Goal: Contribute content: Contribute content

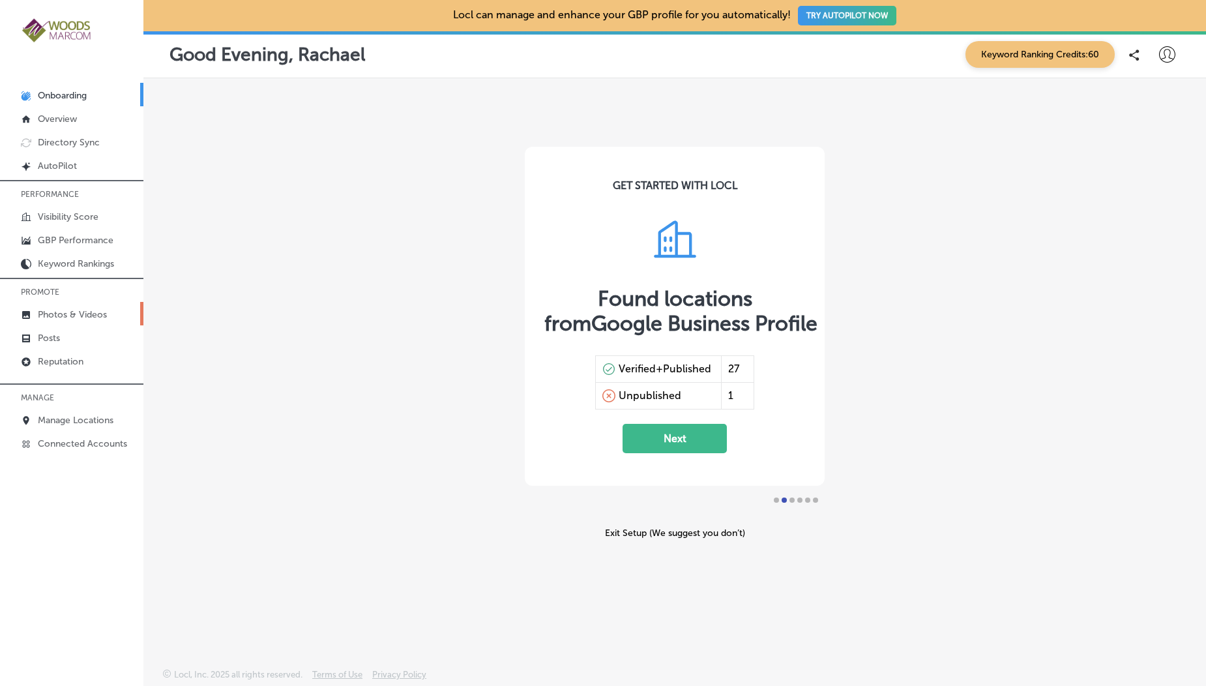
click at [70, 306] on link "Photos & Videos" at bounding box center [71, 313] width 143 height 23
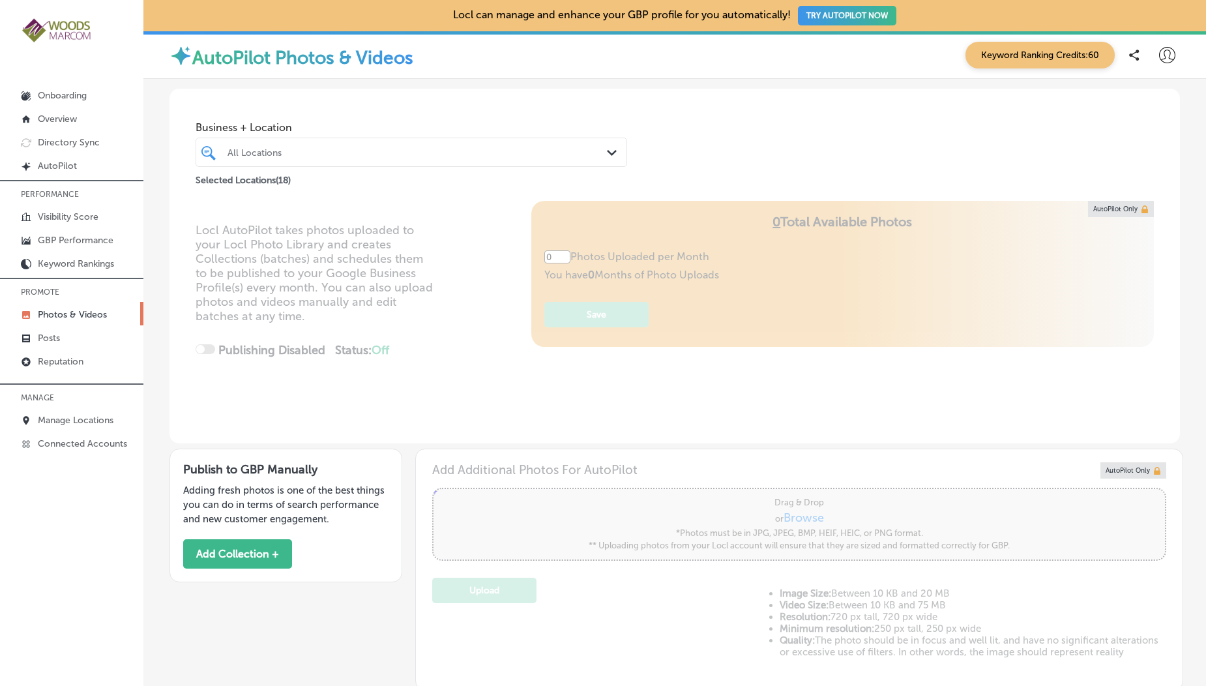
scroll to position [233, 0]
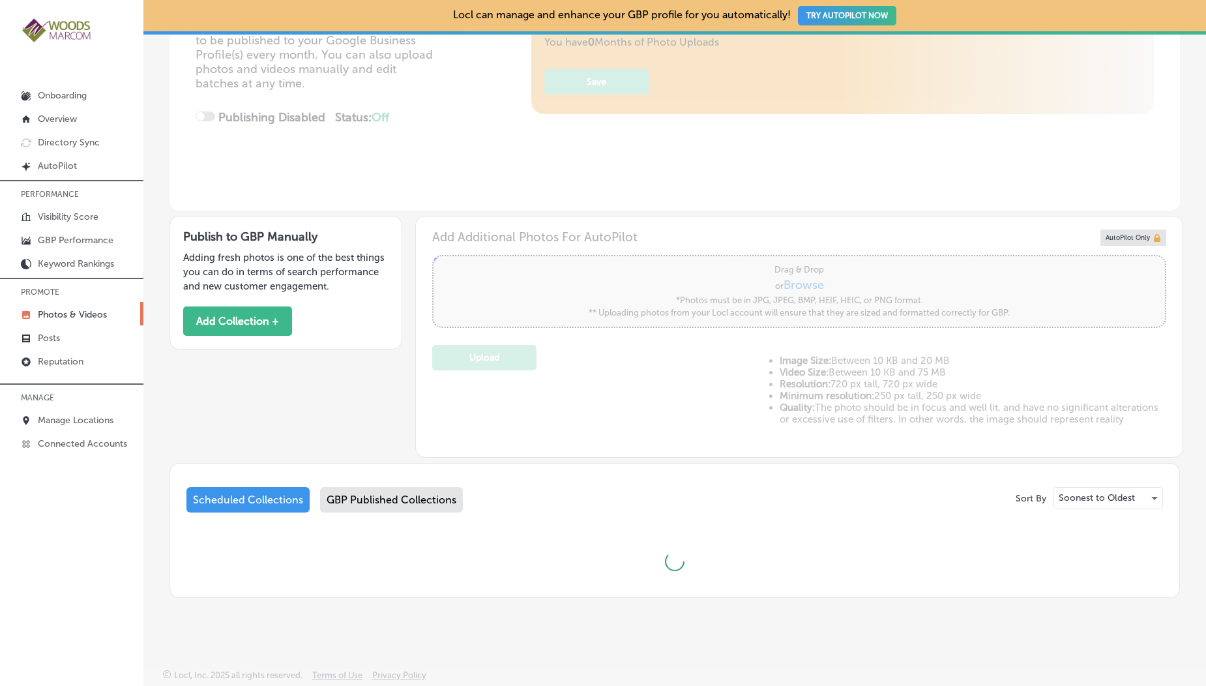
type input "5"
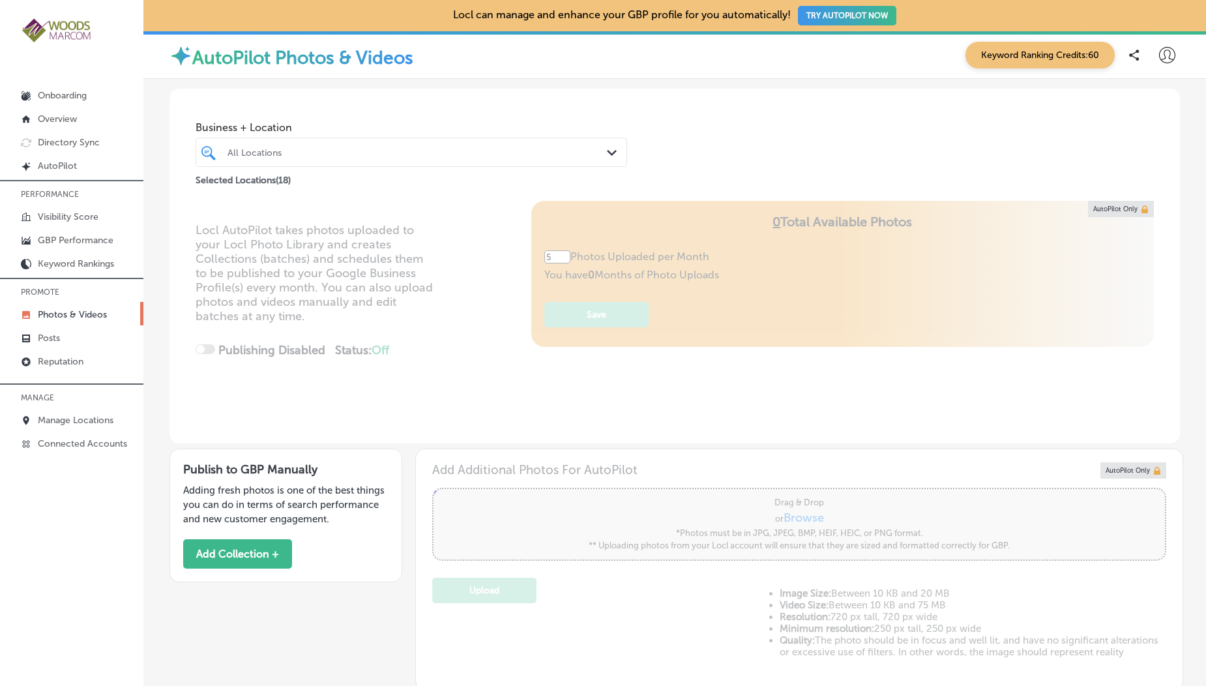
click at [1159, 58] on icon at bounding box center [1167, 55] width 16 height 16
click at [1125, 171] on p "Log Out" at bounding box center [1139, 168] width 39 height 16
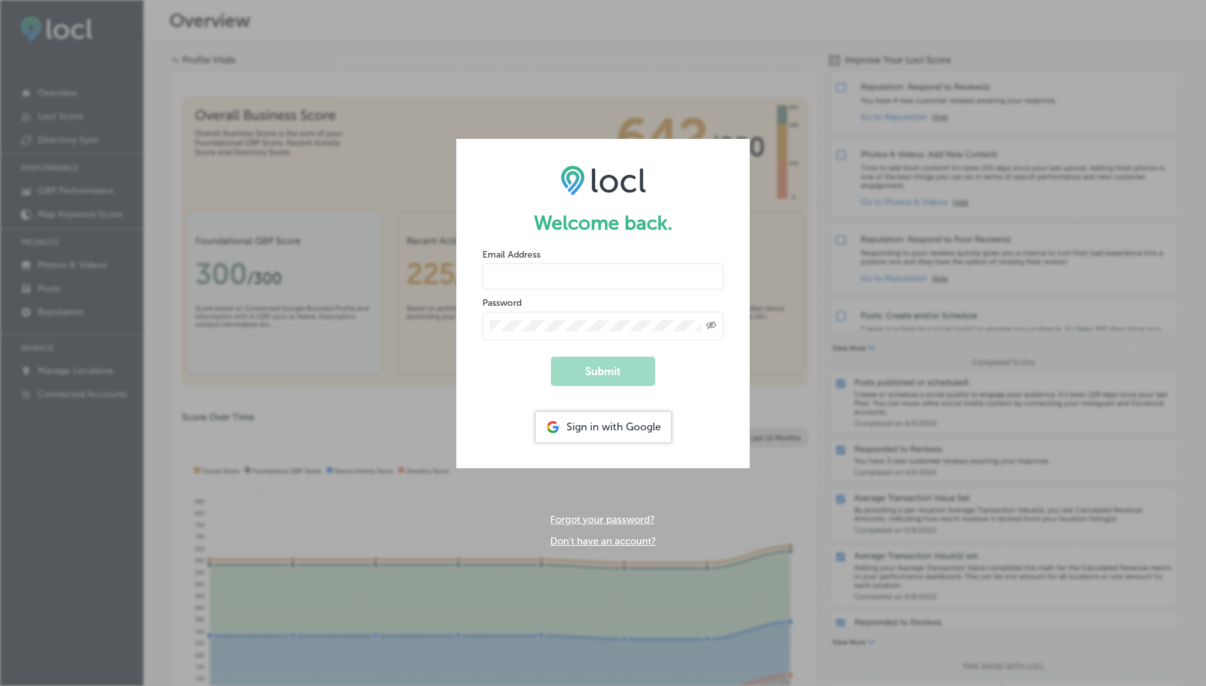
type input "[EMAIL_ADDRESS][DOMAIN_NAME]"
click at [572, 269] on input "[EMAIL_ADDRESS][DOMAIN_NAME]" at bounding box center [603, 276] width 241 height 26
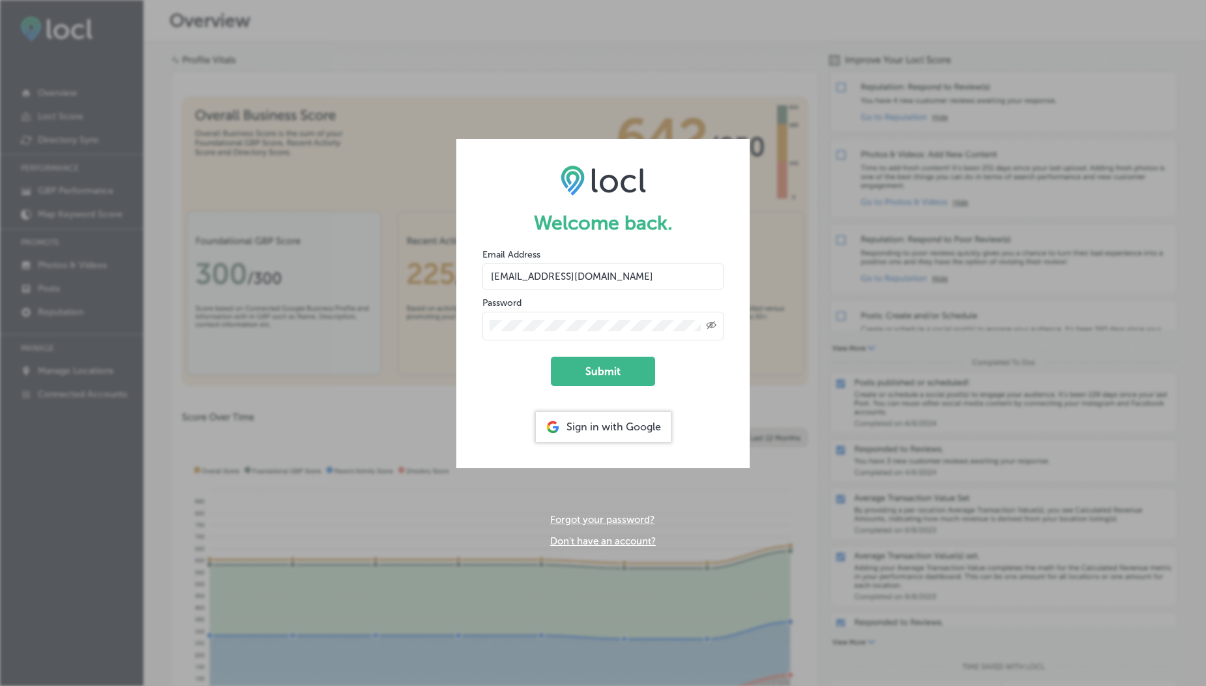
click at [587, 276] on input "[EMAIL_ADDRESS][DOMAIN_NAME]" at bounding box center [603, 276] width 241 height 26
type input "[EMAIL_ADDRESS][DOMAIN_NAME]"
click at [583, 353] on form "Welcome back. Email Address [EMAIL_ADDRESS][DOMAIN_NAME] Password Created with …" at bounding box center [602, 303] width 293 height 329
click at [589, 374] on button "Submit" at bounding box center [603, 371] width 104 height 29
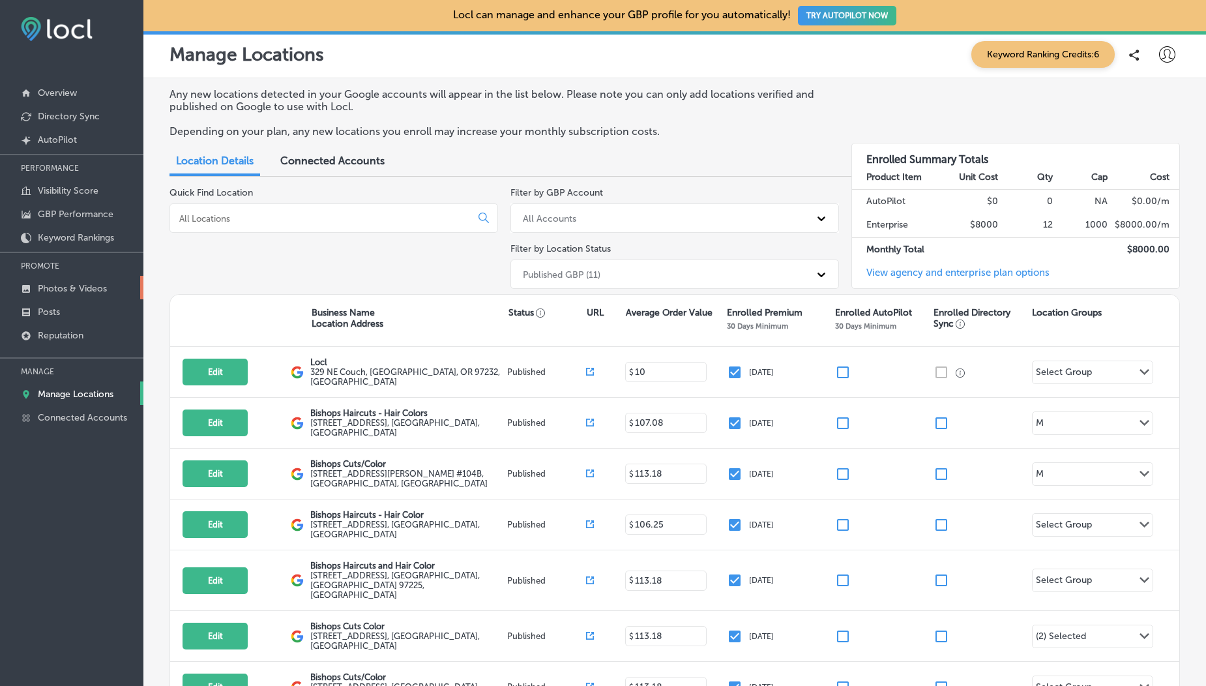
click at [80, 283] on p "Photos & Videos" at bounding box center [72, 288] width 69 height 11
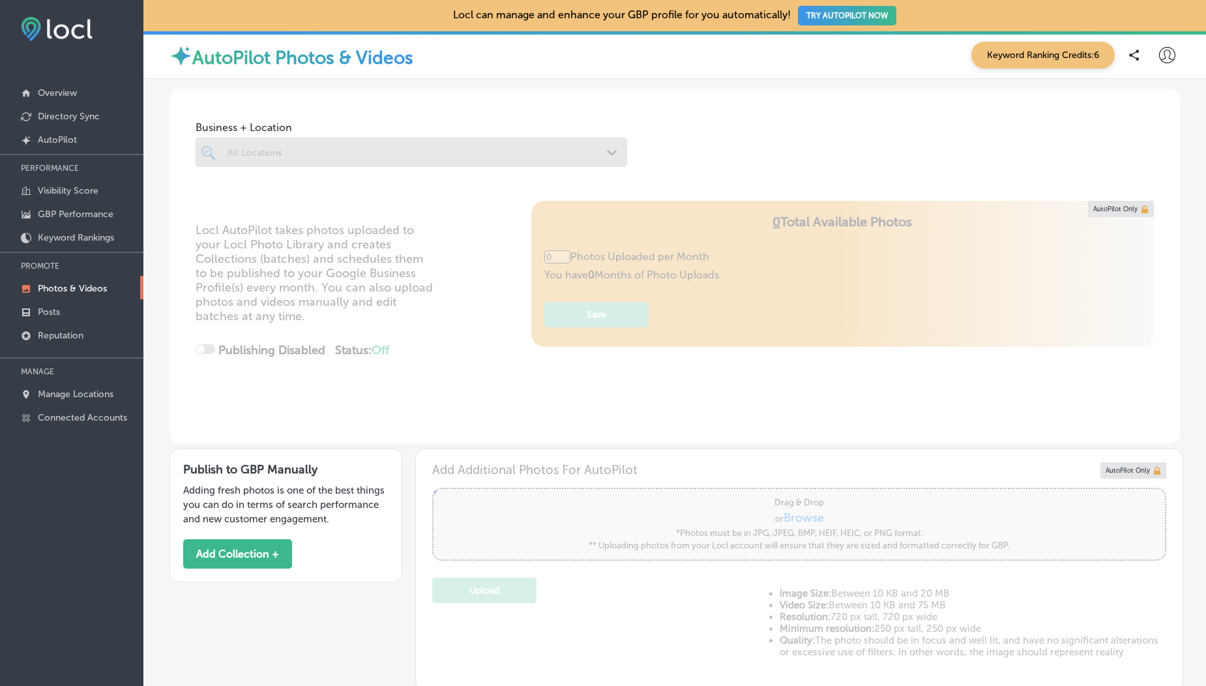
scroll to position [233, 0]
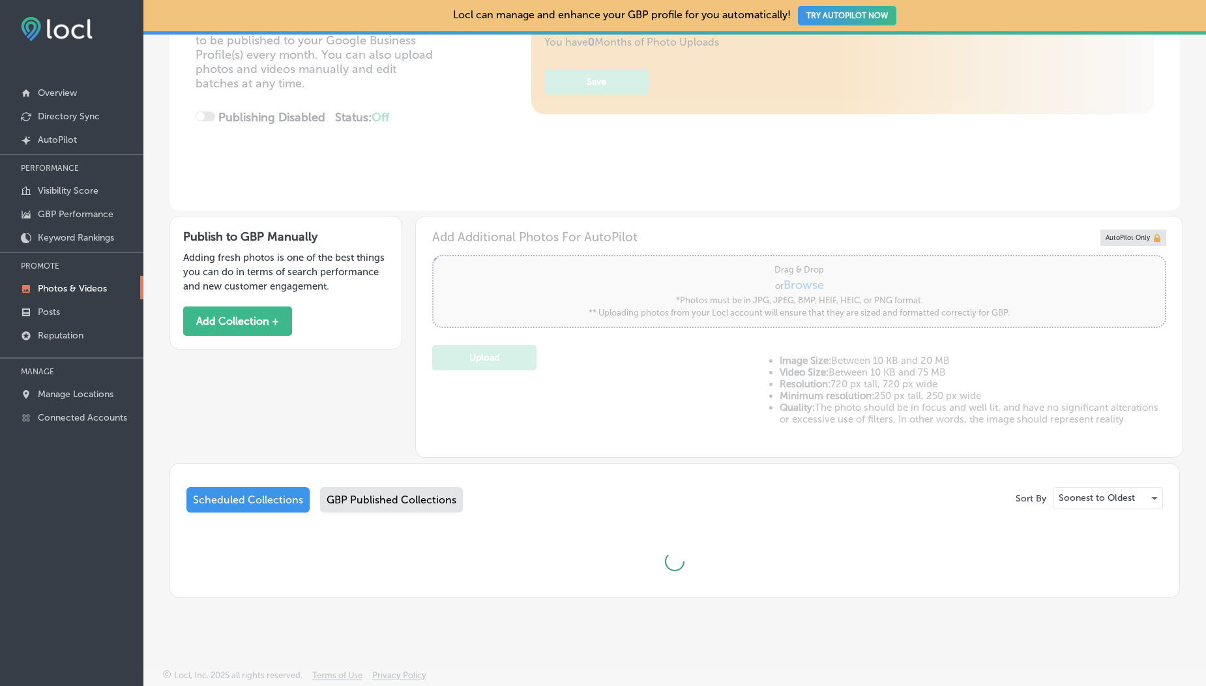
type input "5"
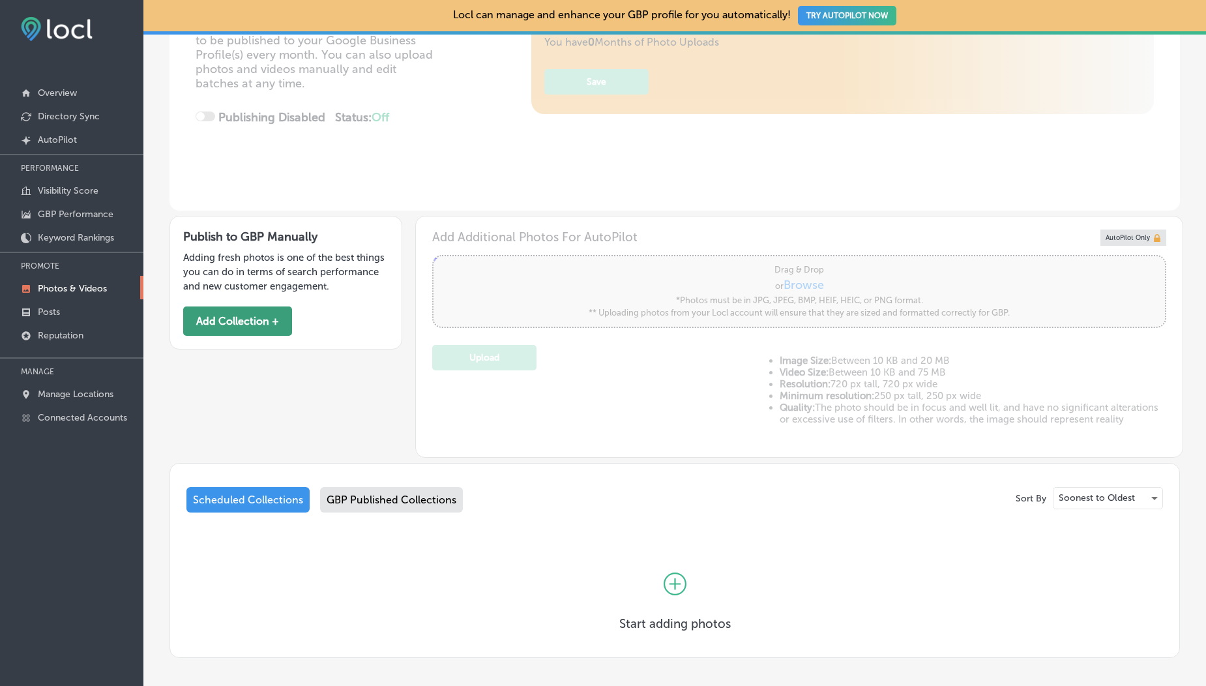
click at [256, 324] on button "Add Collection +" at bounding box center [237, 320] width 109 height 29
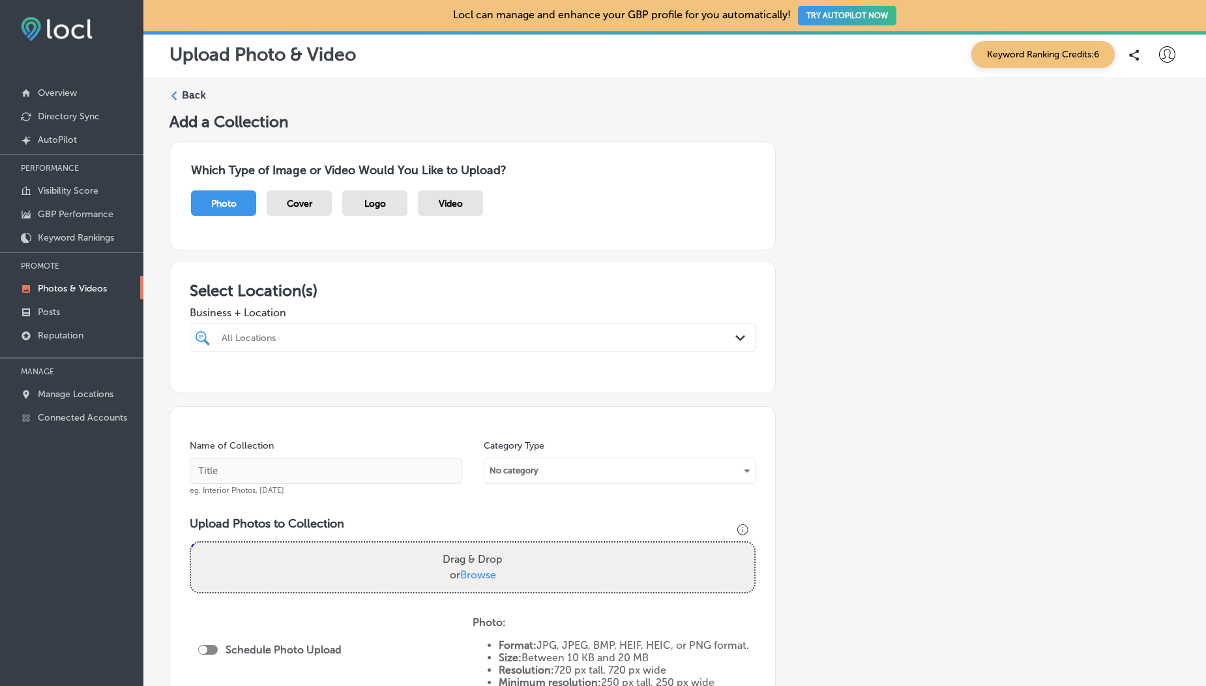
click at [445, 200] on span "Video" at bounding box center [451, 203] width 24 height 11
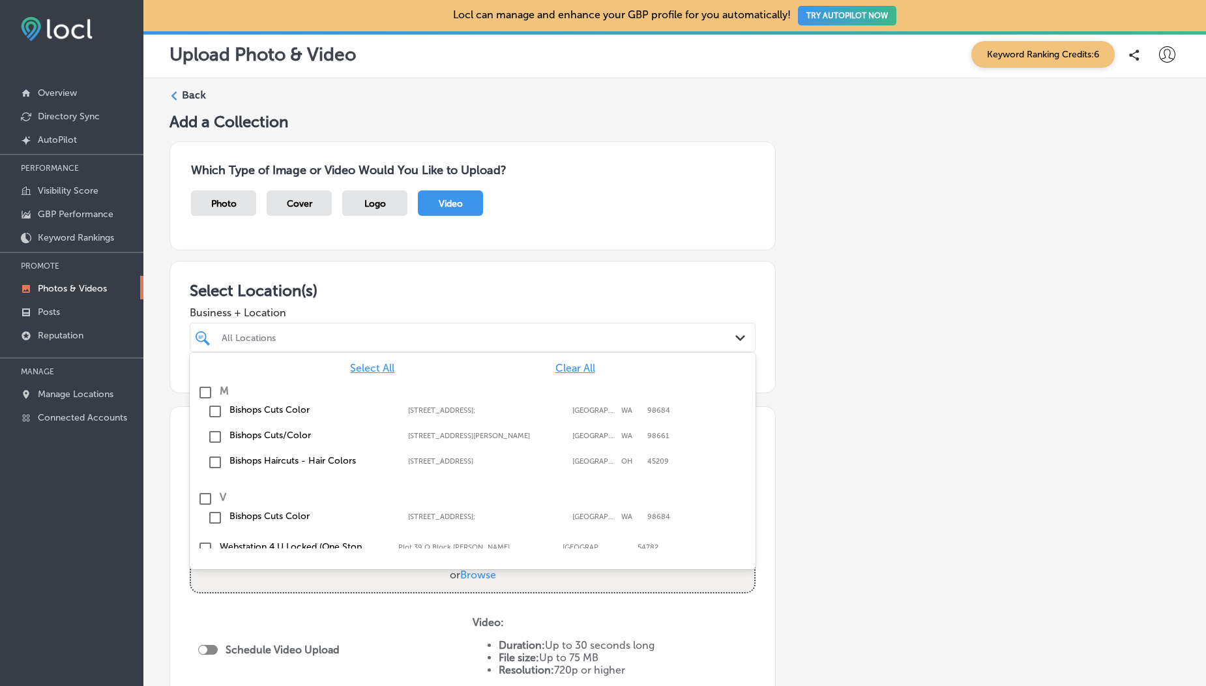
click at [326, 336] on div "All Locations" at bounding box center [479, 337] width 515 height 11
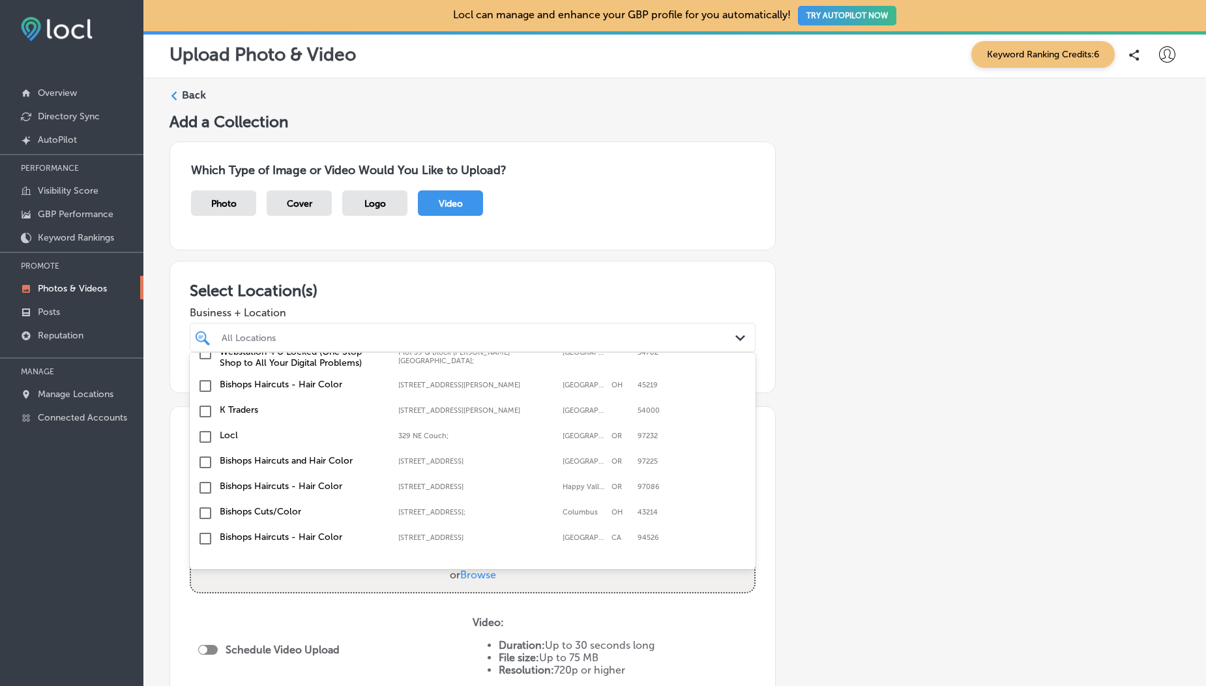
scroll to position [200, 0]
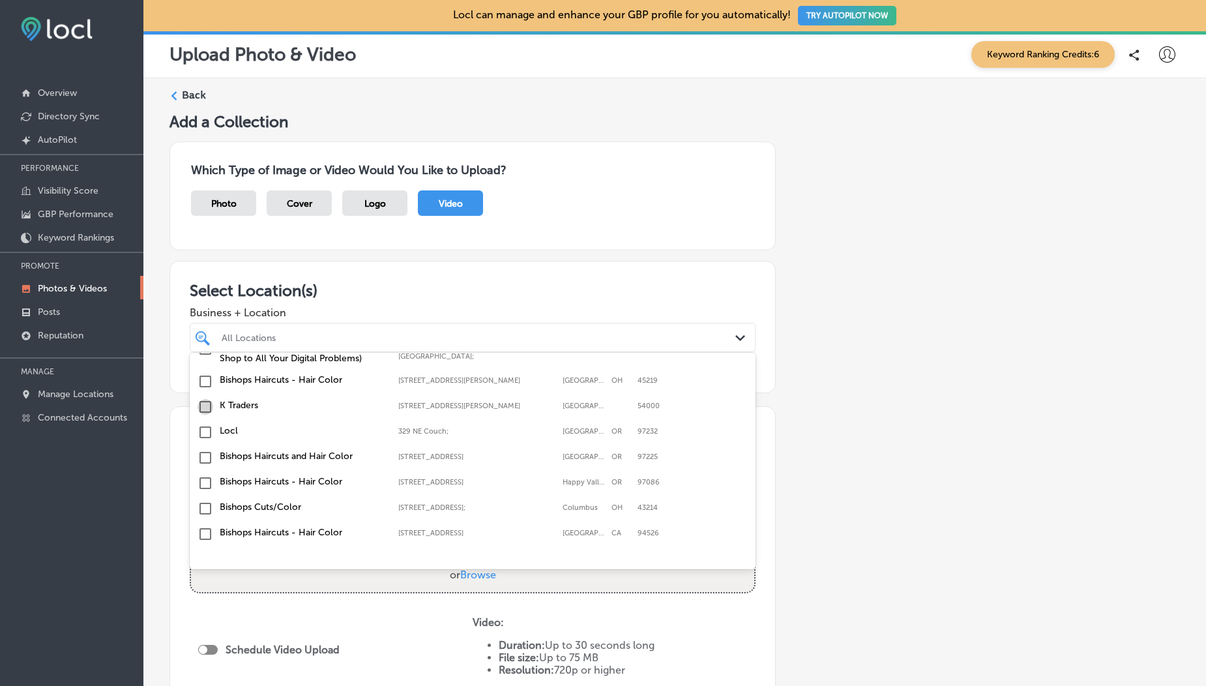
click at [206, 407] on input "checkbox" at bounding box center [206, 407] width 16 height 16
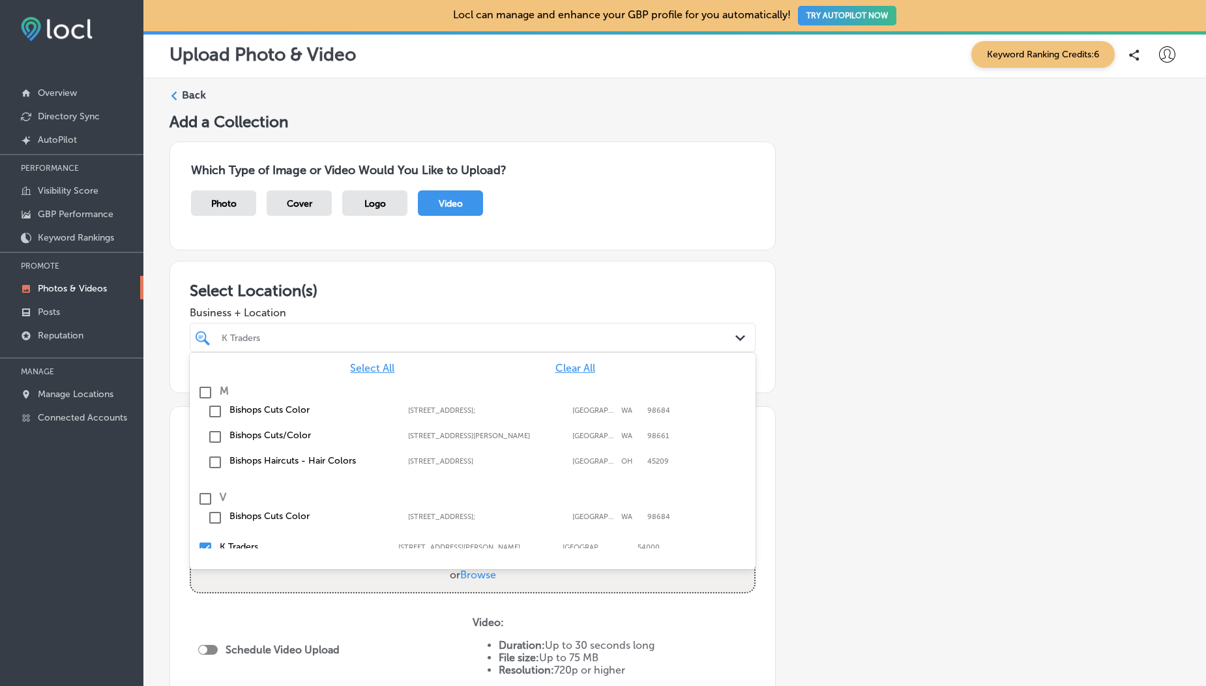
click at [308, 304] on div "Business + Location option [STREET_ADDRESS][PERSON_NAME]. option [STREET_ADDRES…" at bounding box center [473, 326] width 566 height 52
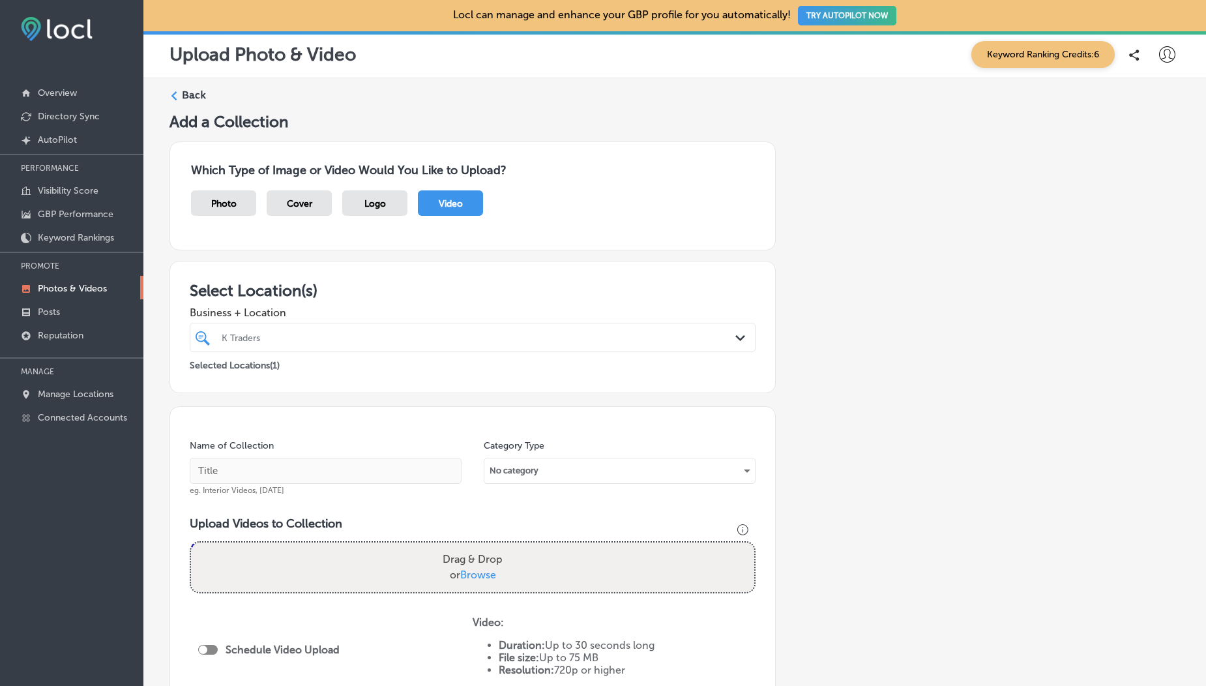
scroll to position [222, 0]
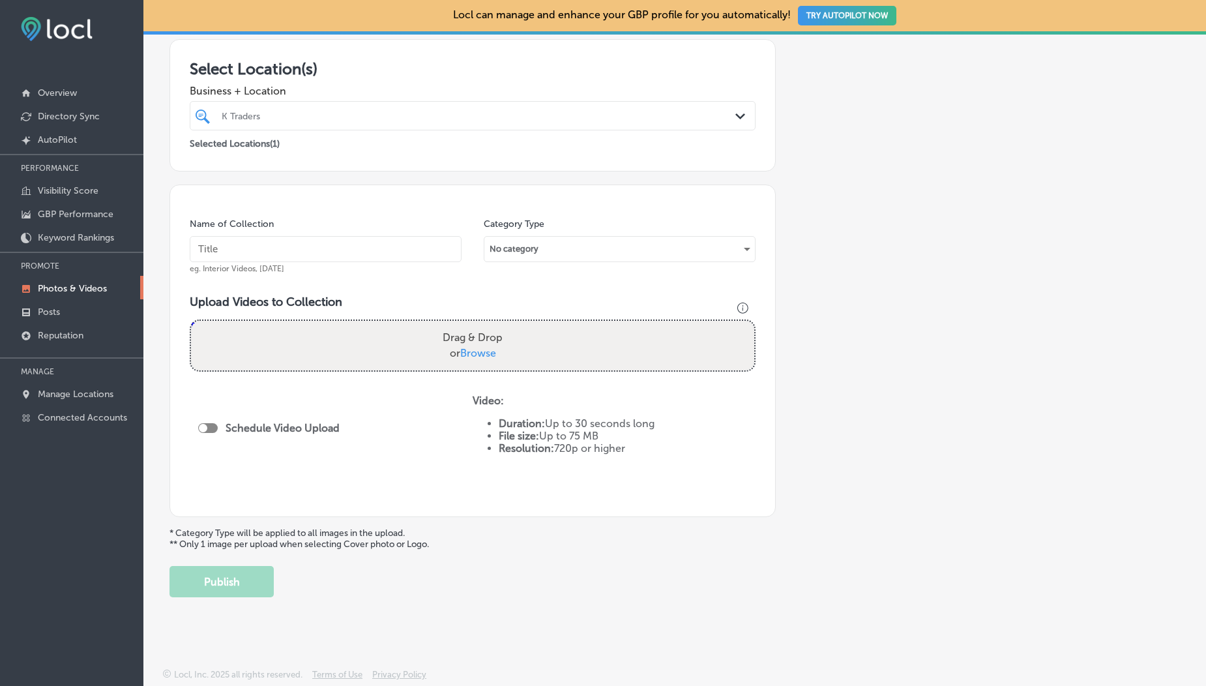
click at [473, 352] on span "Browse" at bounding box center [478, 353] width 36 height 12
click at [473, 325] on input "Drag & Drop or Browse" at bounding box center [472, 323] width 563 height 4
type input "C:\fakepath\1000192432.mp4"
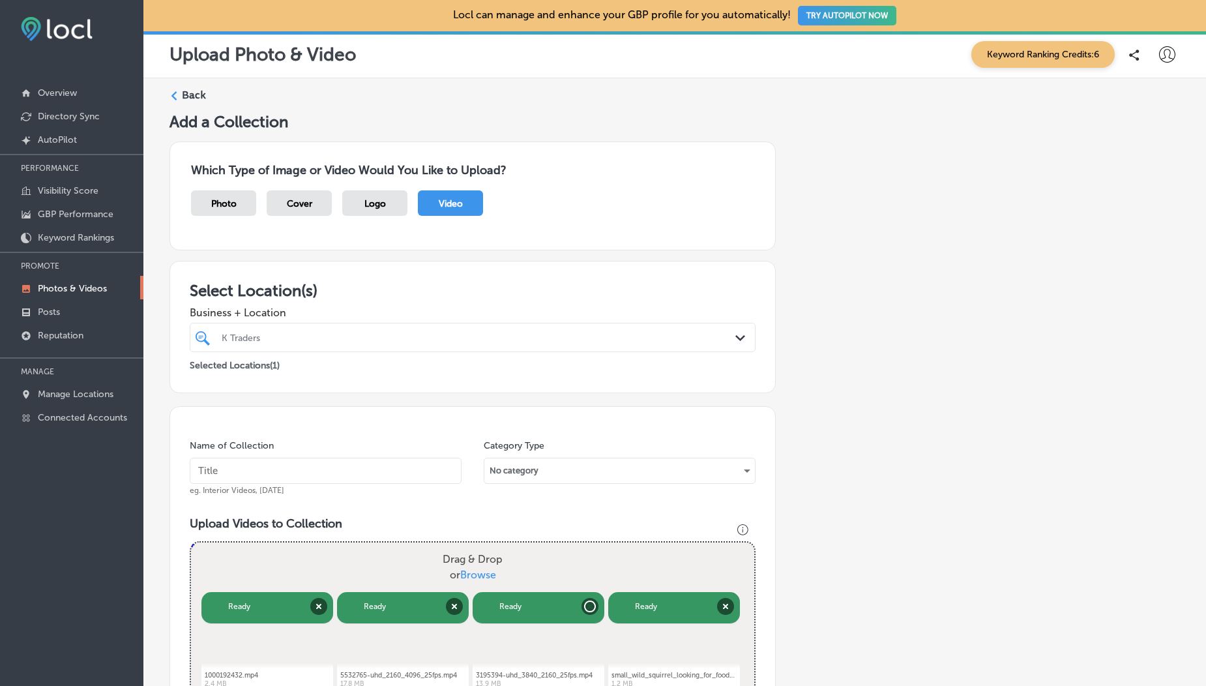
scroll to position [433, 0]
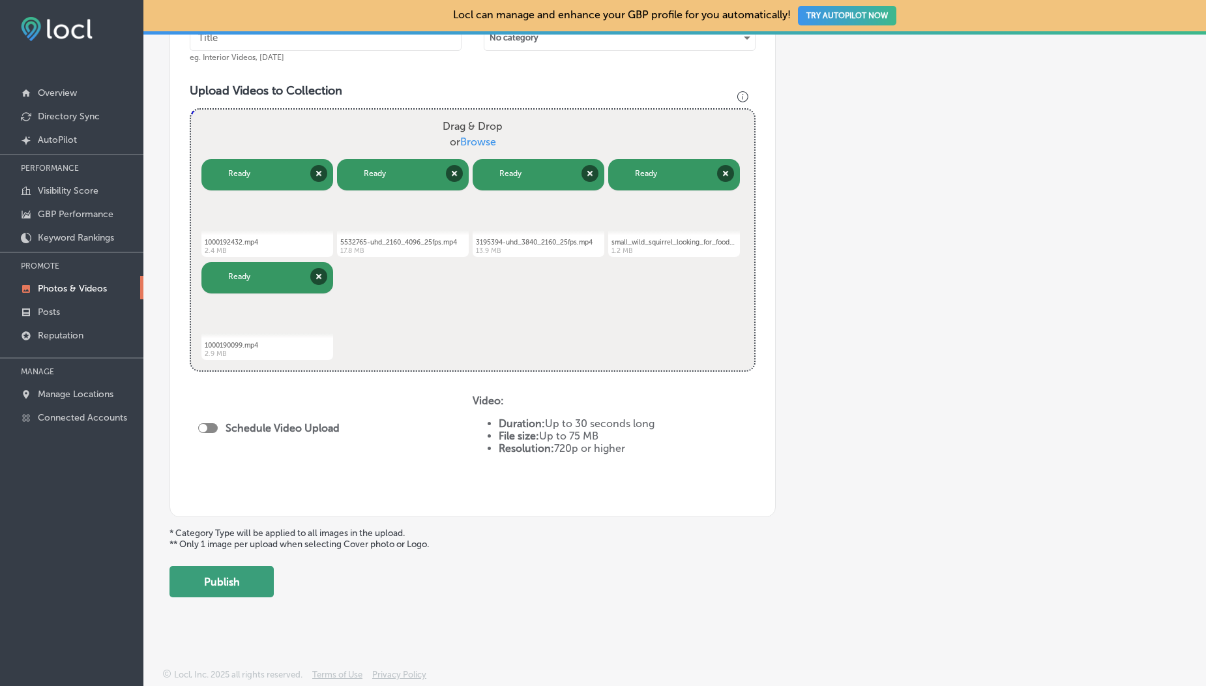
click at [224, 576] on button "Publish" at bounding box center [222, 581] width 104 height 31
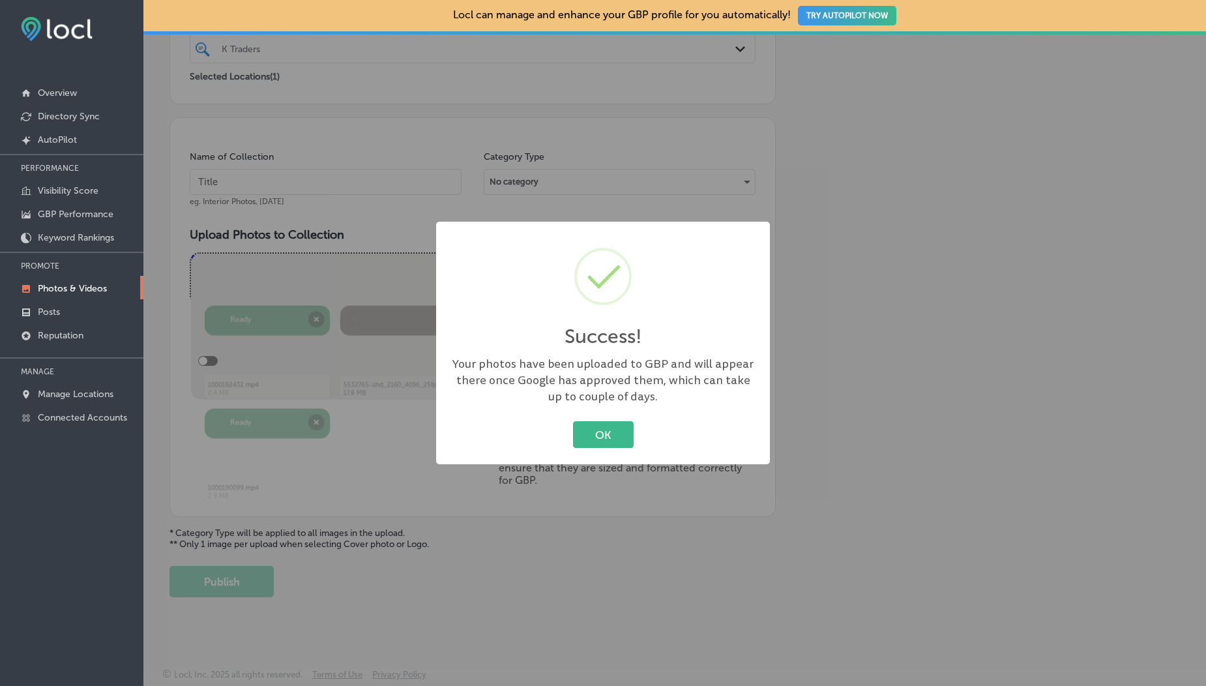
scroll to position [289, 0]
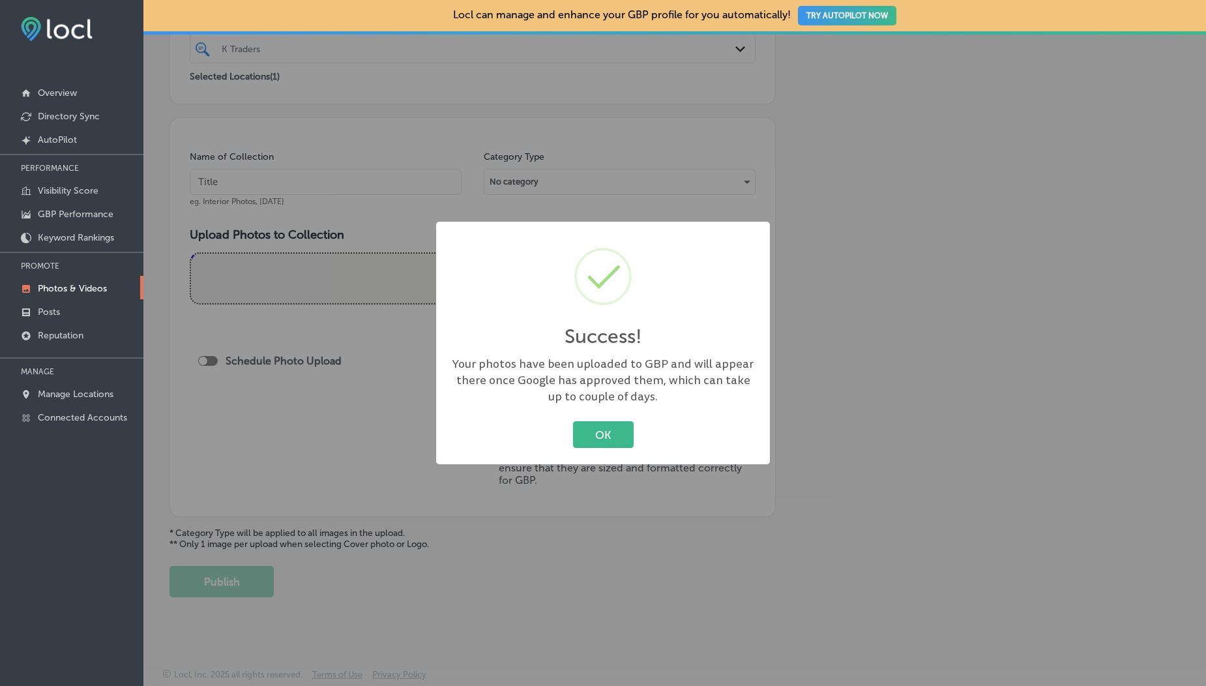
click at [54, 286] on p "Photos & Videos" at bounding box center [72, 288] width 69 height 11
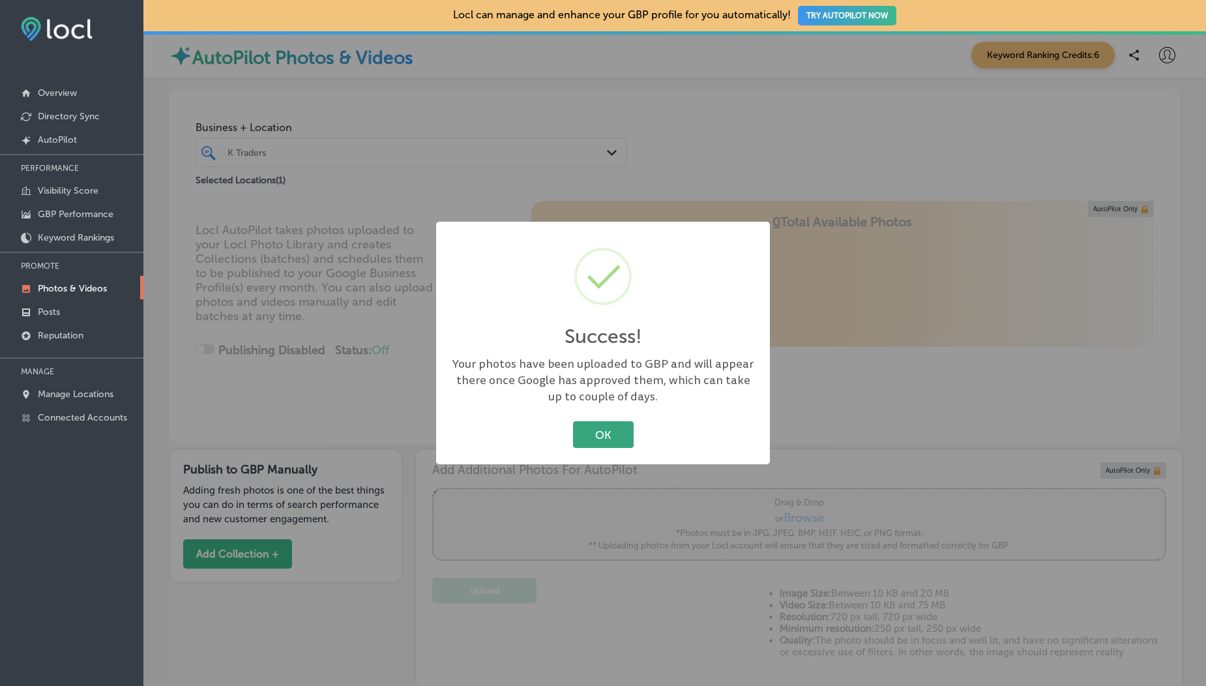
type input "5"
click at [598, 431] on button "OK" at bounding box center [603, 434] width 61 height 27
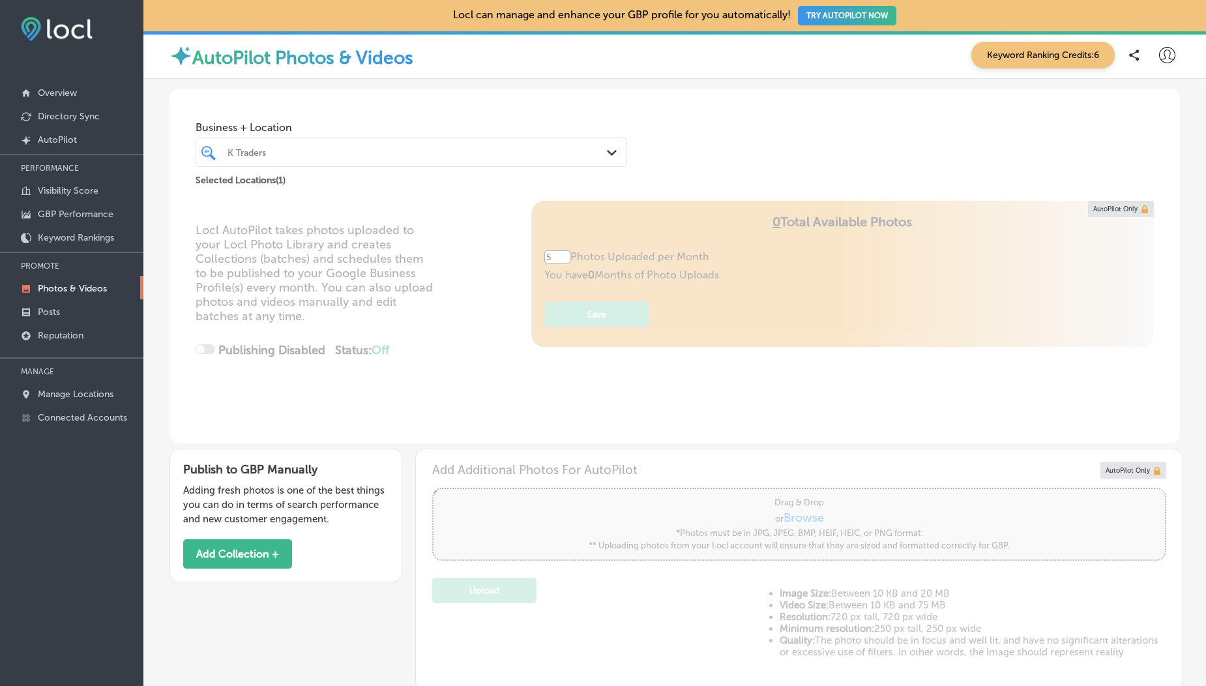
scroll to position [537, 0]
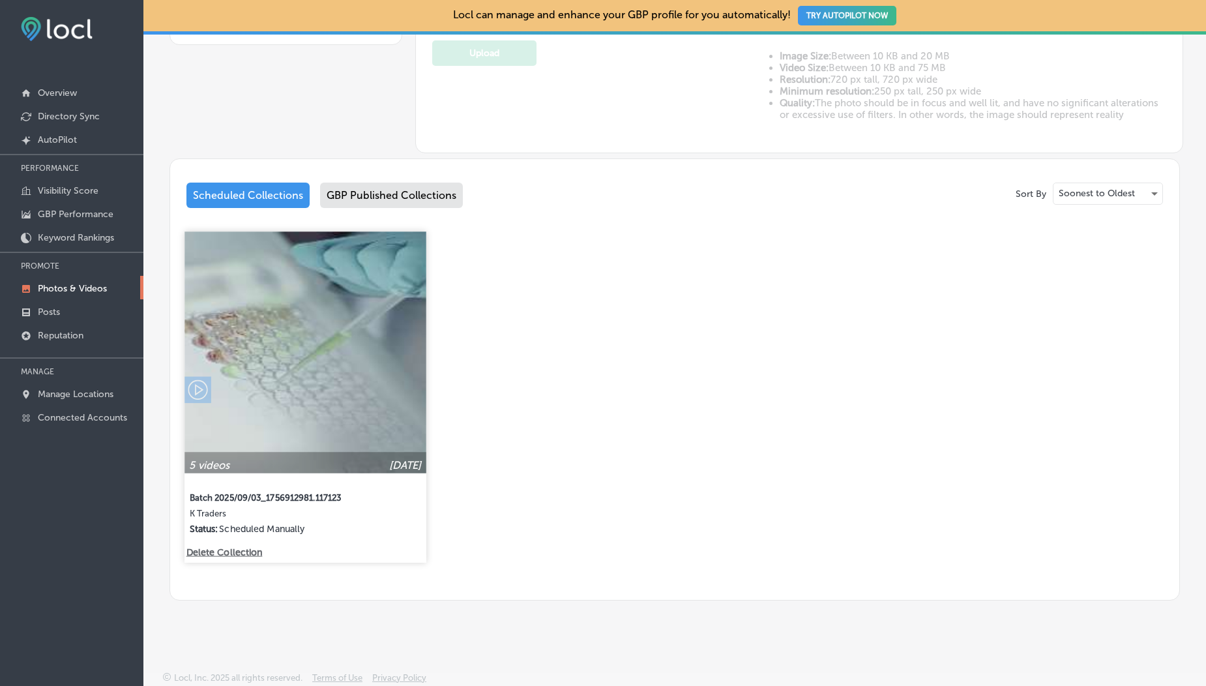
click at [284, 378] on img at bounding box center [305, 351] width 241 height 241
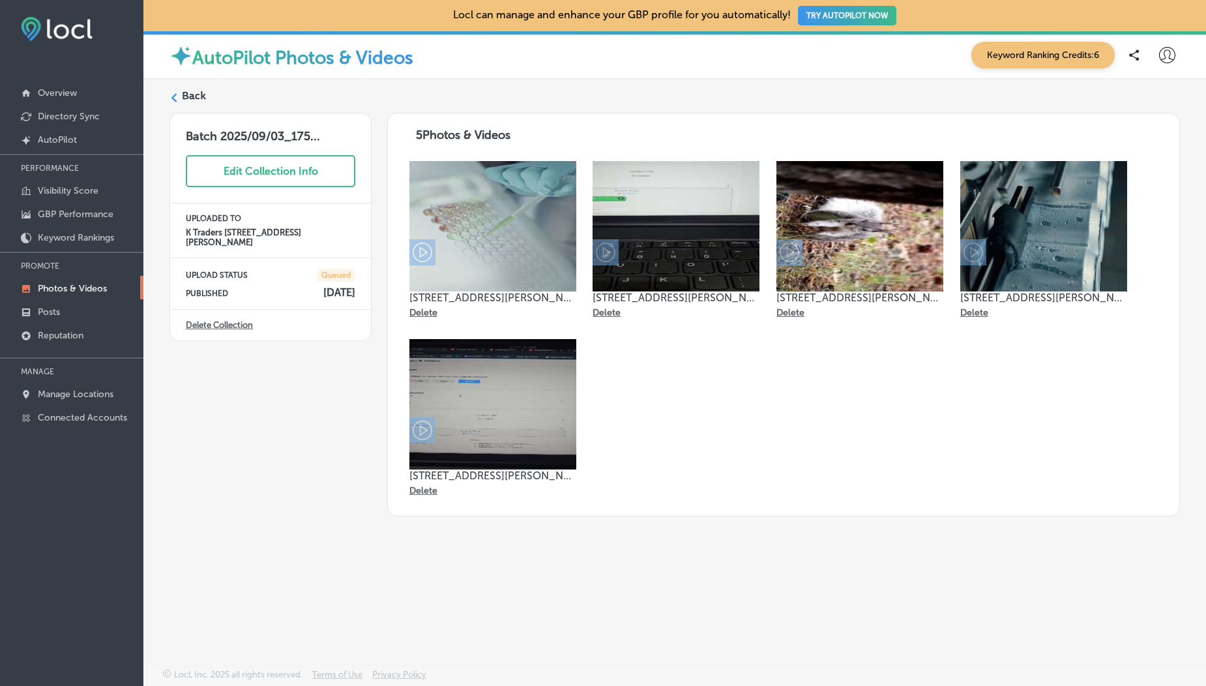
click at [510, 242] on img at bounding box center [492, 226] width 167 height 130
click at [1071, 220] on img at bounding box center [1043, 226] width 167 height 130
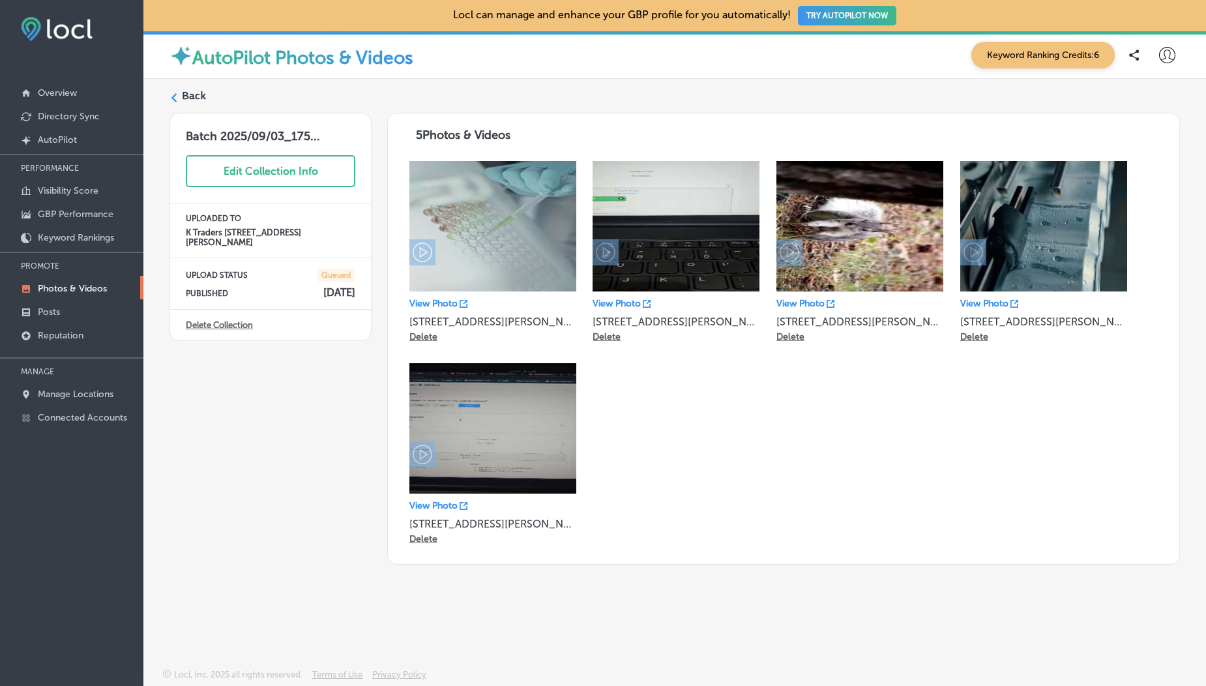
click at [179, 100] on div "Back" at bounding box center [675, 101] width 1011 height 24
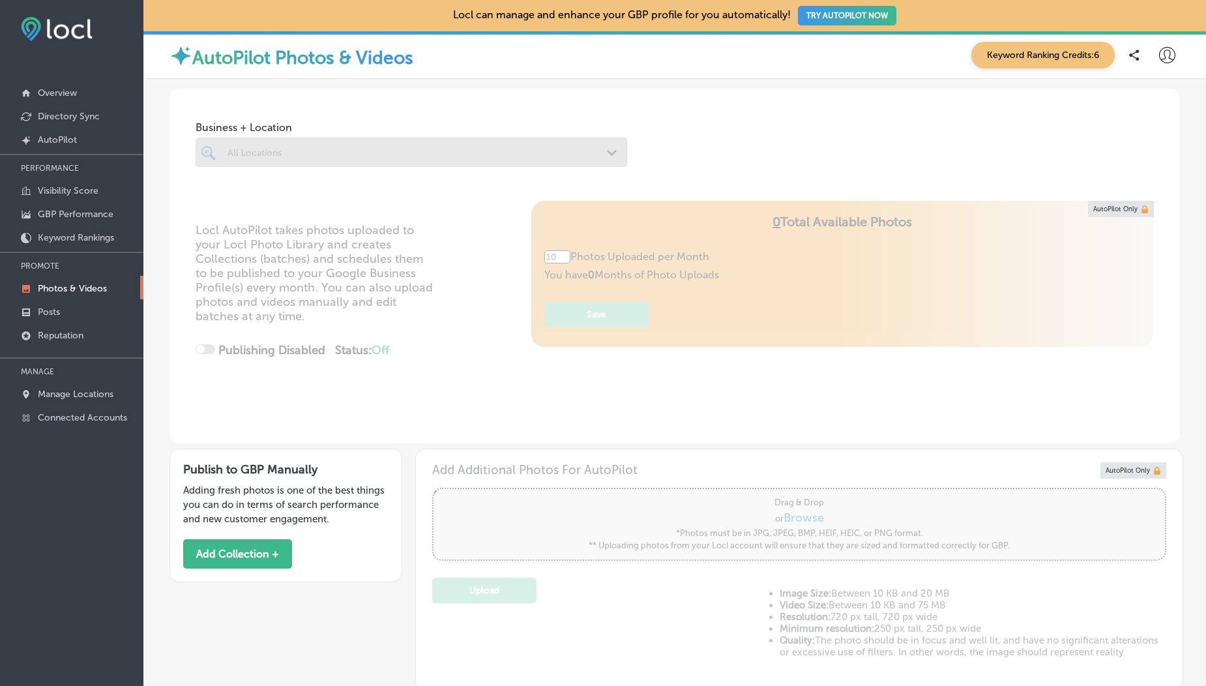
scroll to position [537, 0]
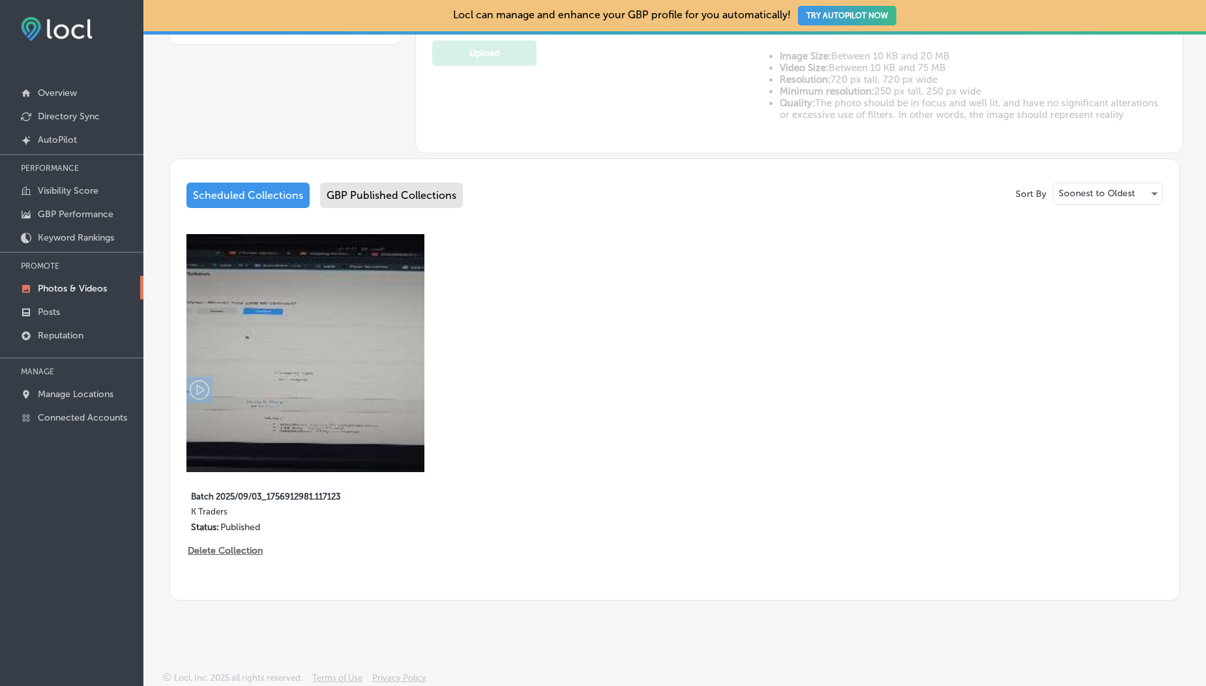
type input "5"
click at [382, 204] on div "GBP Published Collections" at bounding box center [391, 195] width 143 height 25
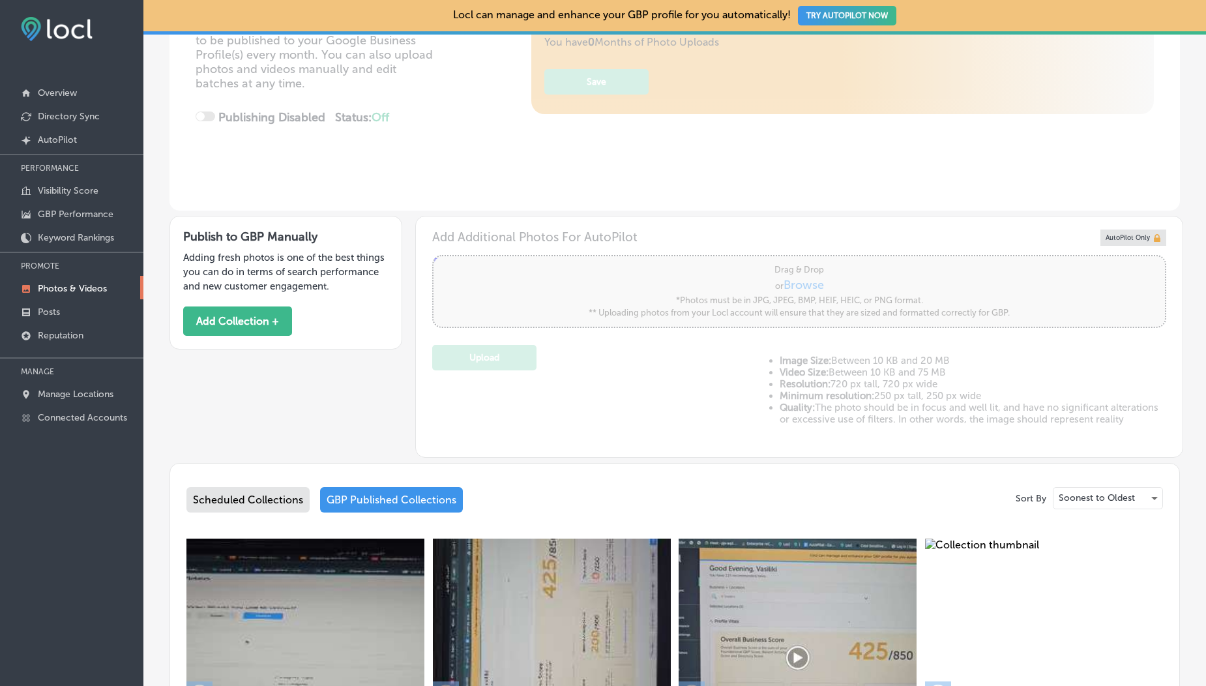
scroll to position [537, 0]
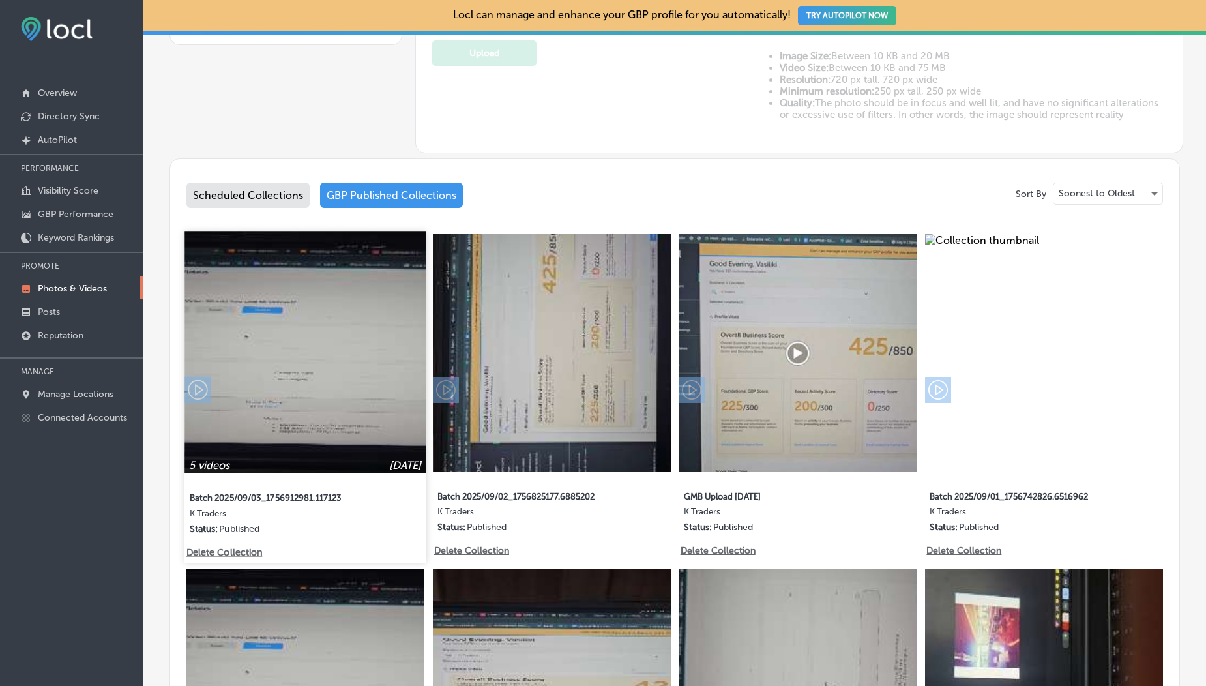
click at [354, 333] on img at bounding box center [305, 351] width 241 height 241
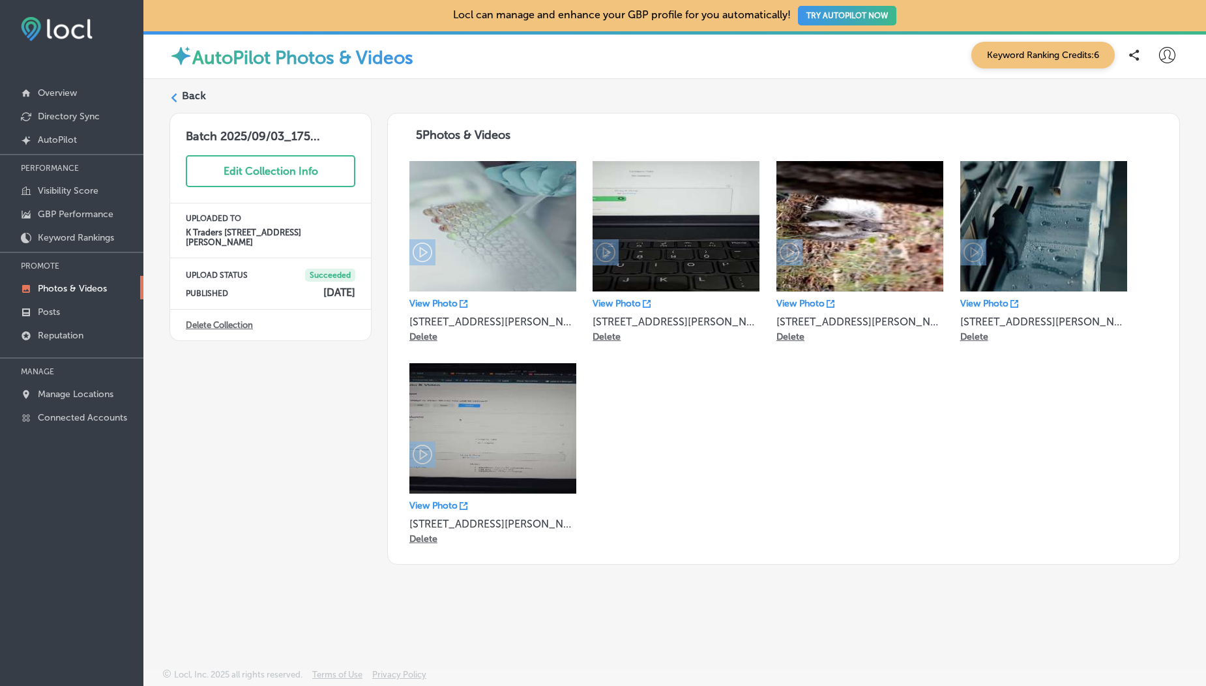
click at [178, 93] on icon at bounding box center [174, 97] width 9 height 9
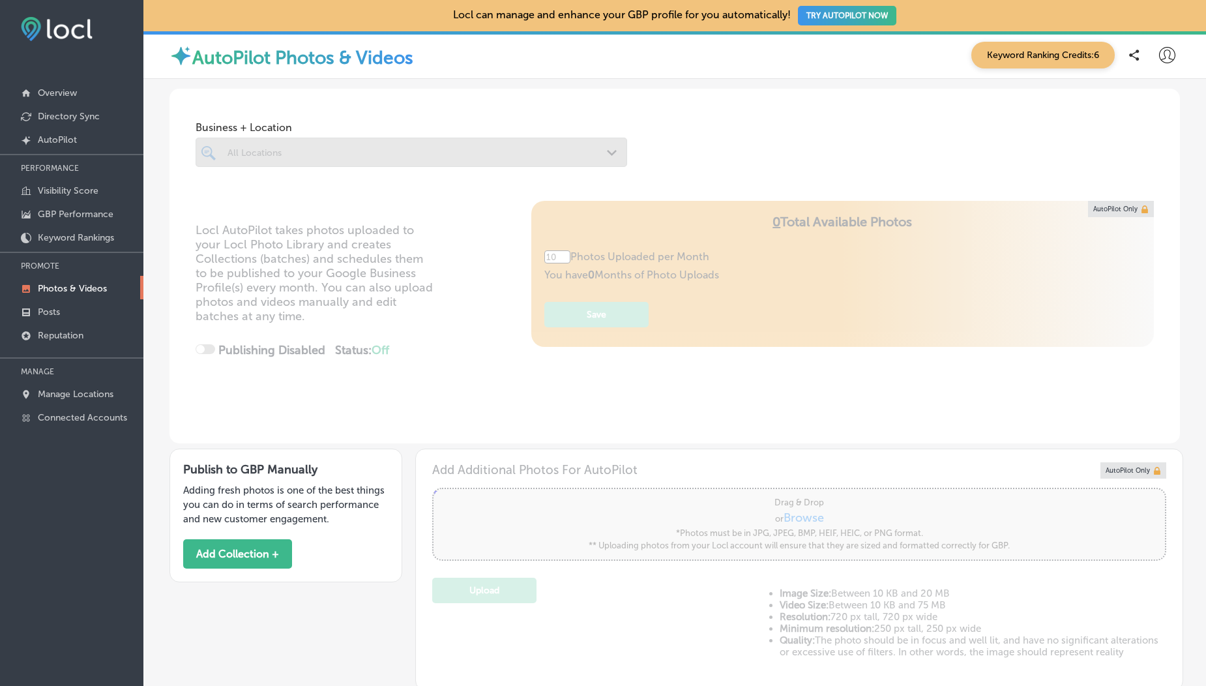
type input "5"
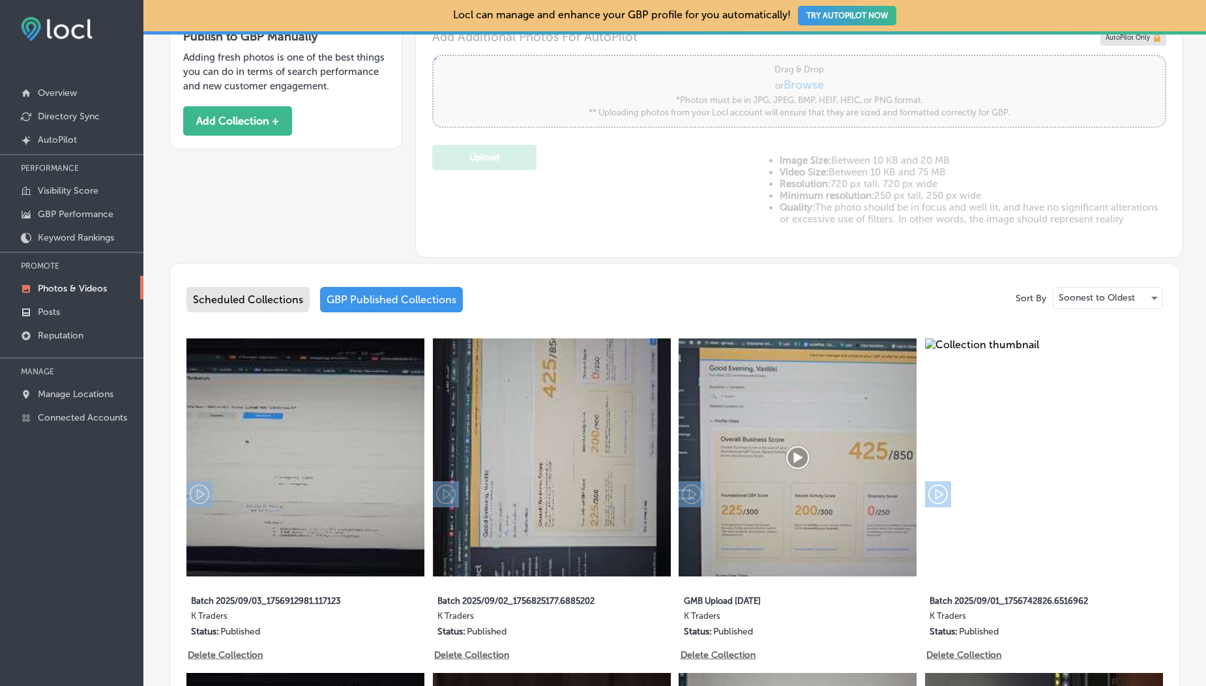
scroll to position [271, 0]
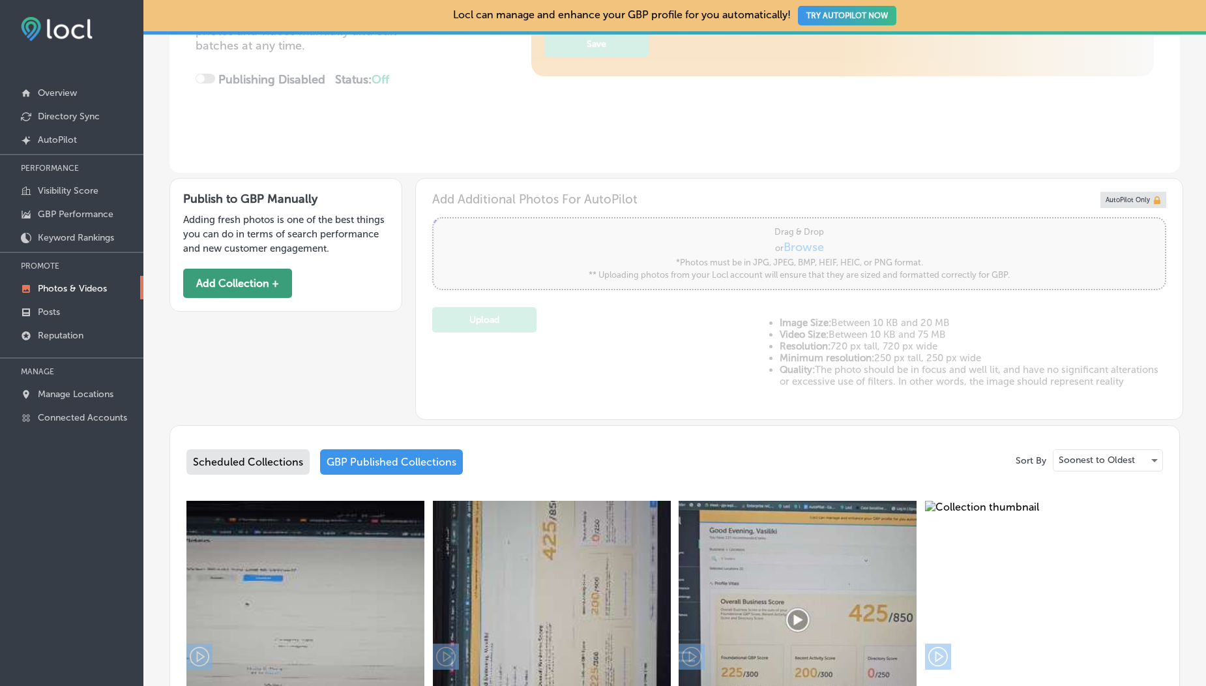
click at [241, 273] on button "Add Collection +" at bounding box center [237, 283] width 109 height 29
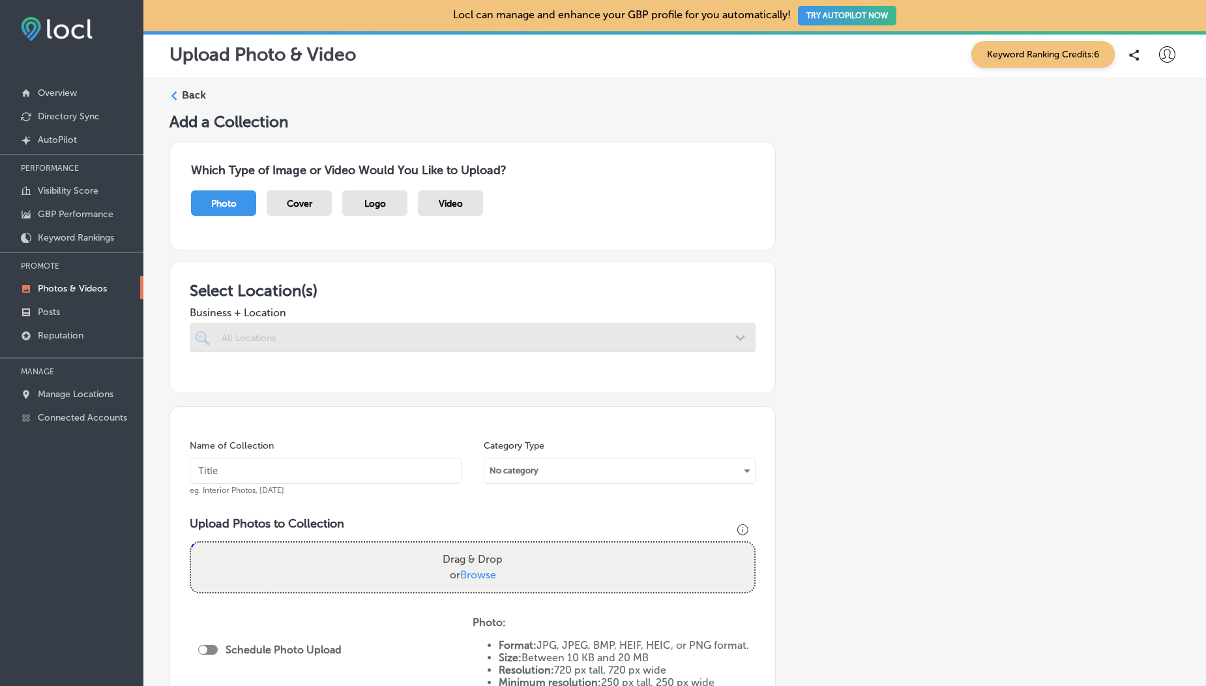
click at [448, 203] on span "Video" at bounding box center [451, 203] width 24 height 11
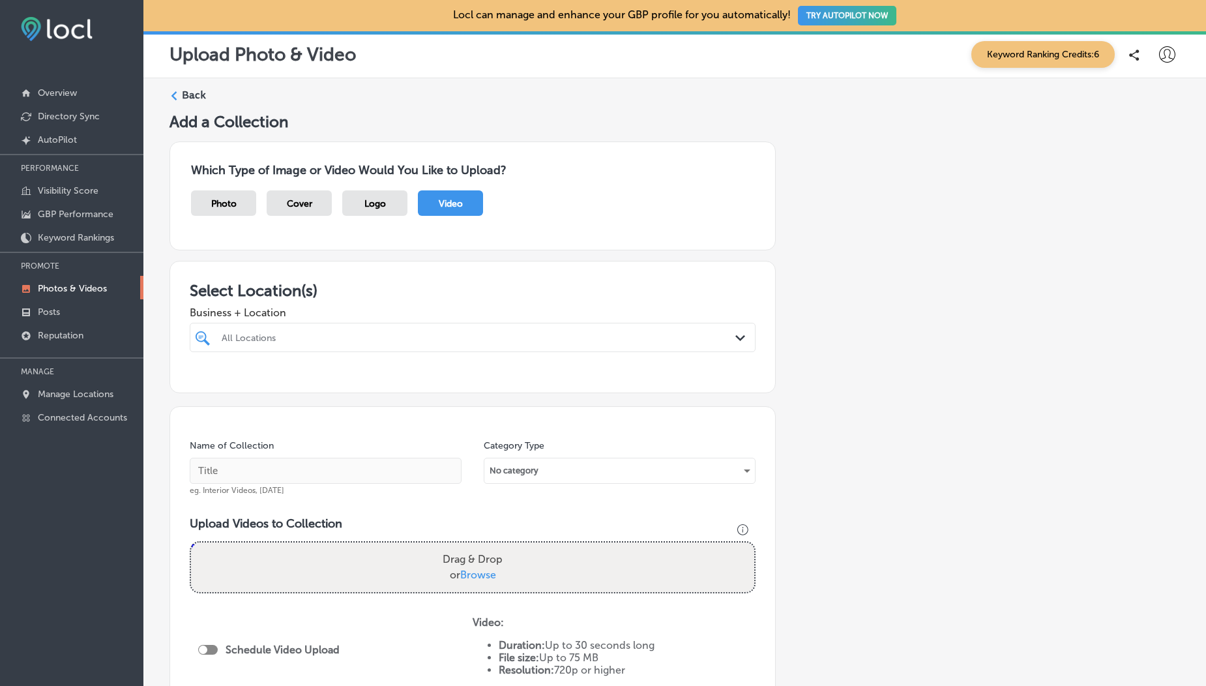
click at [362, 328] on div "All Locations" at bounding box center [472, 337] width 515 height 20
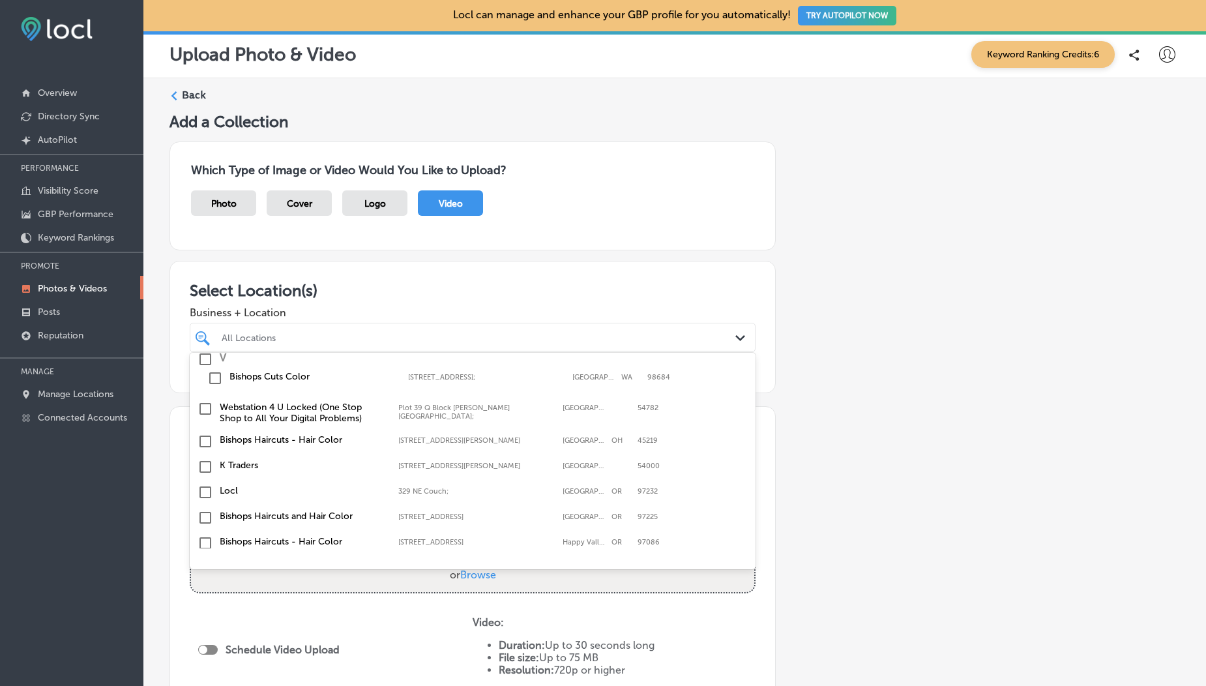
scroll to position [147, 0]
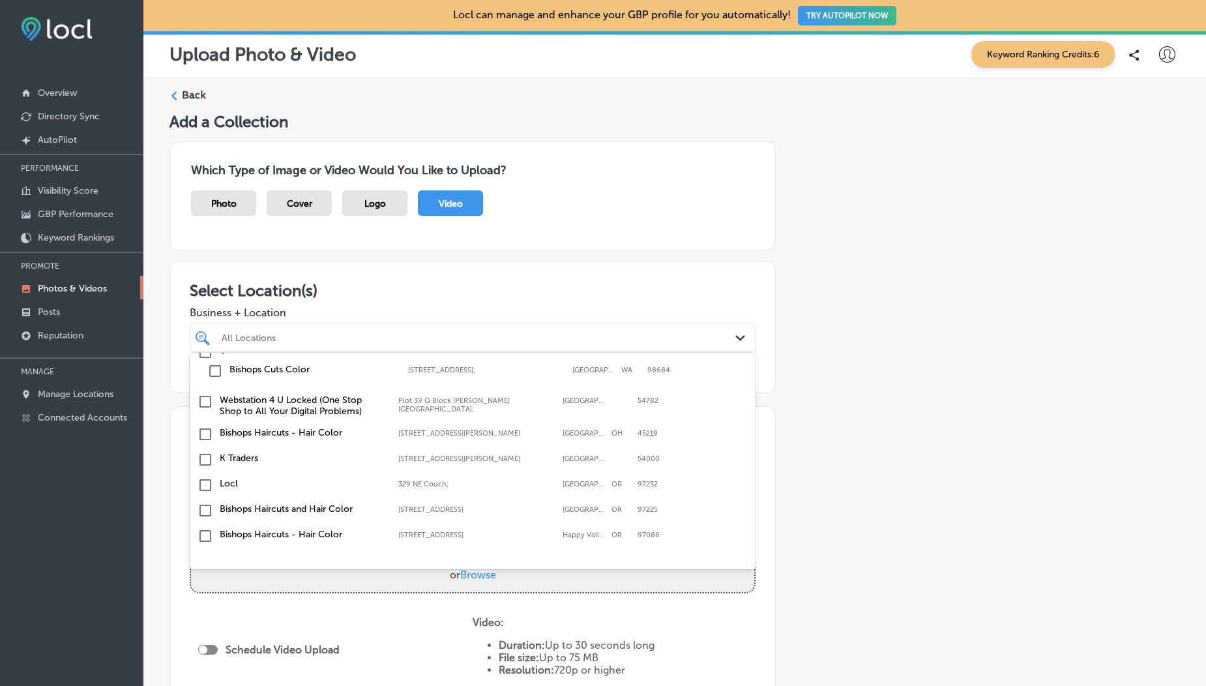
click at [203, 462] on input "checkbox" at bounding box center [206, 460] width 16 height 16
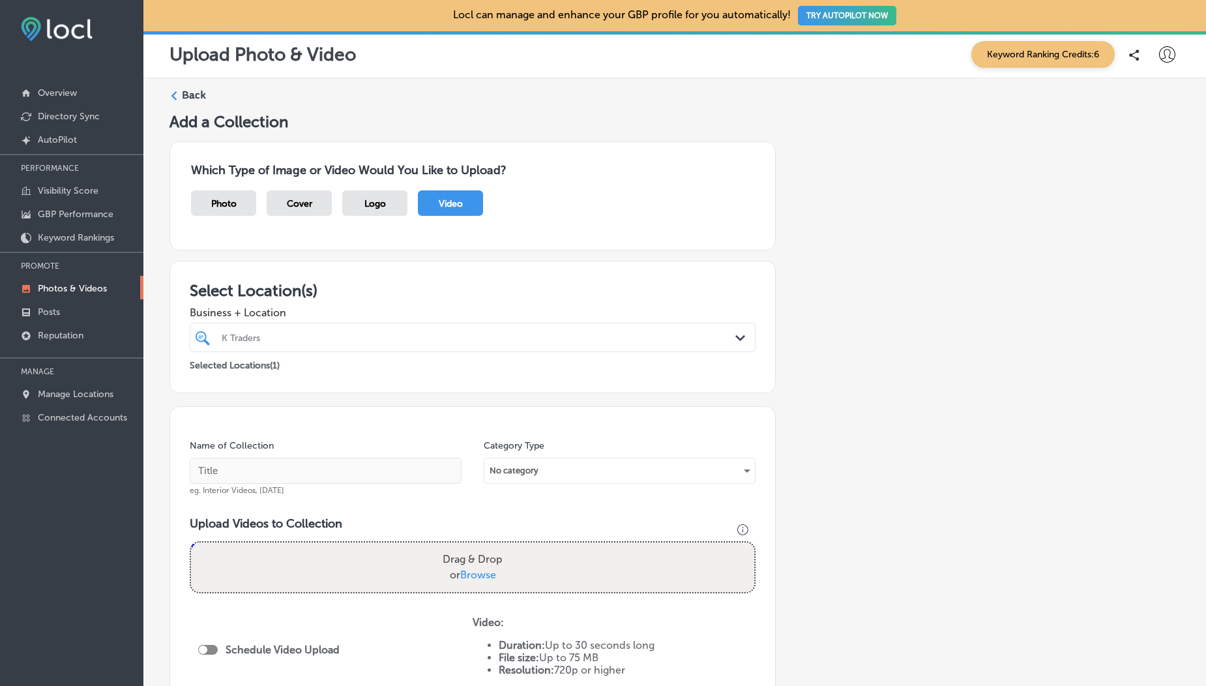
click at [363, 307] on span "Business + Location" at bounding box center [473, 312] width 566 height 12
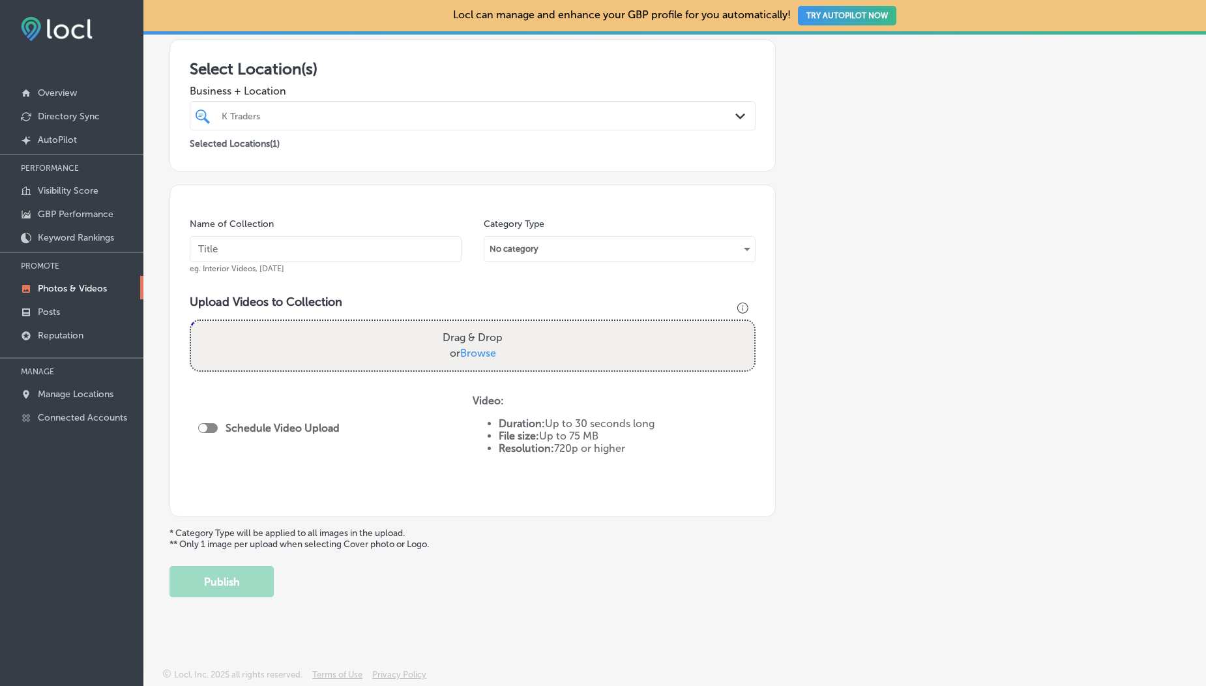
click at [475, 355] on span "Browse" at bounding box center [478, 353] width 36 height 12
click at [475, 325] on input "Drag & Drop or Browse" at bounding box center [472, 323] width 563 height 4
type input "C:\fakepath\small_wild_squirrel_looking_for_food_in_nature_6892059.mp4"
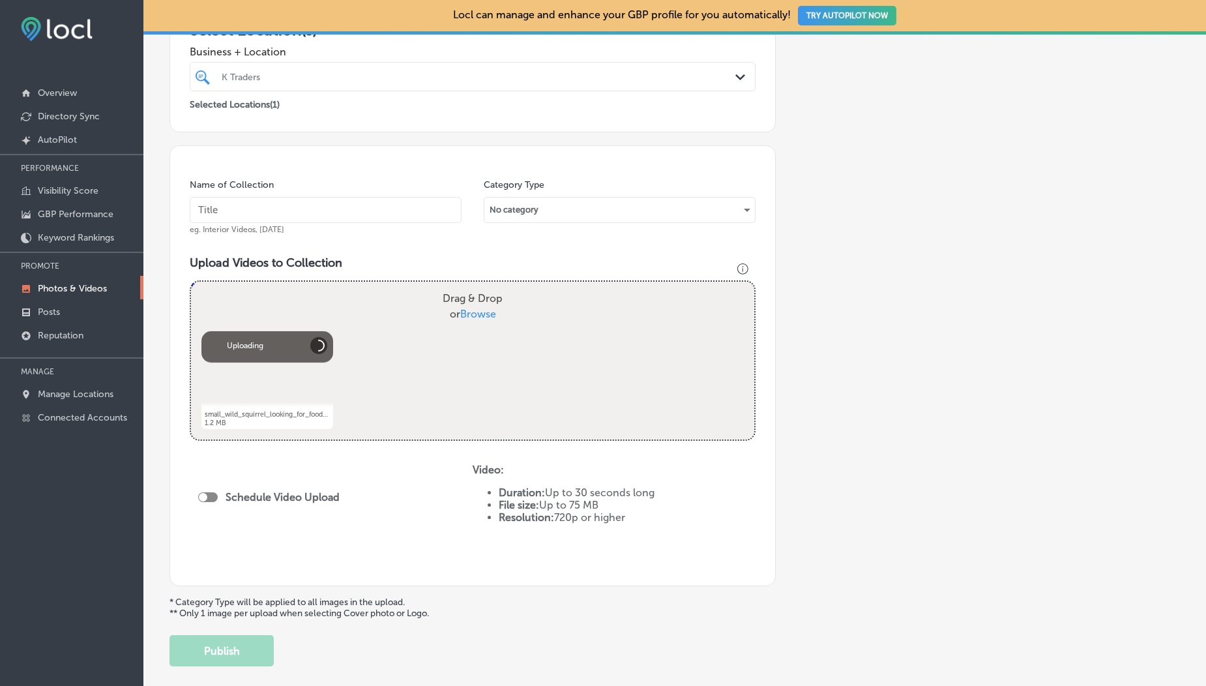
scroll to position [263, 0]
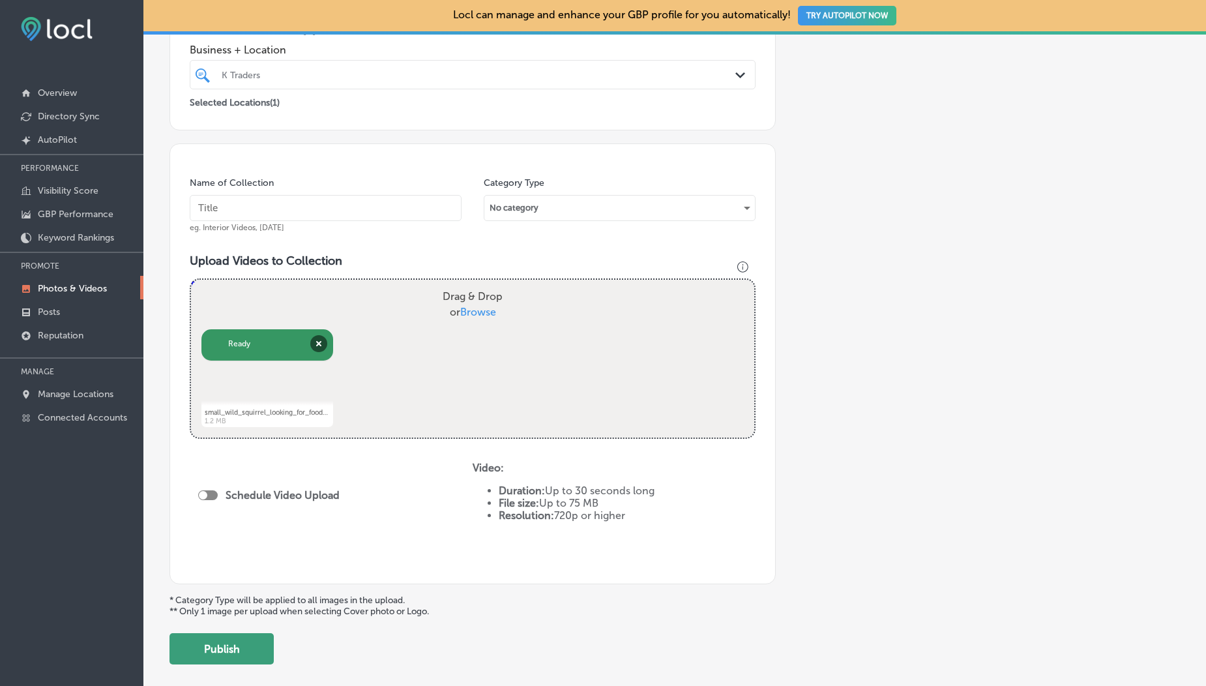
click at [241, 655] on button "Publish" at bounding box center [222, 648] width 104 height 31
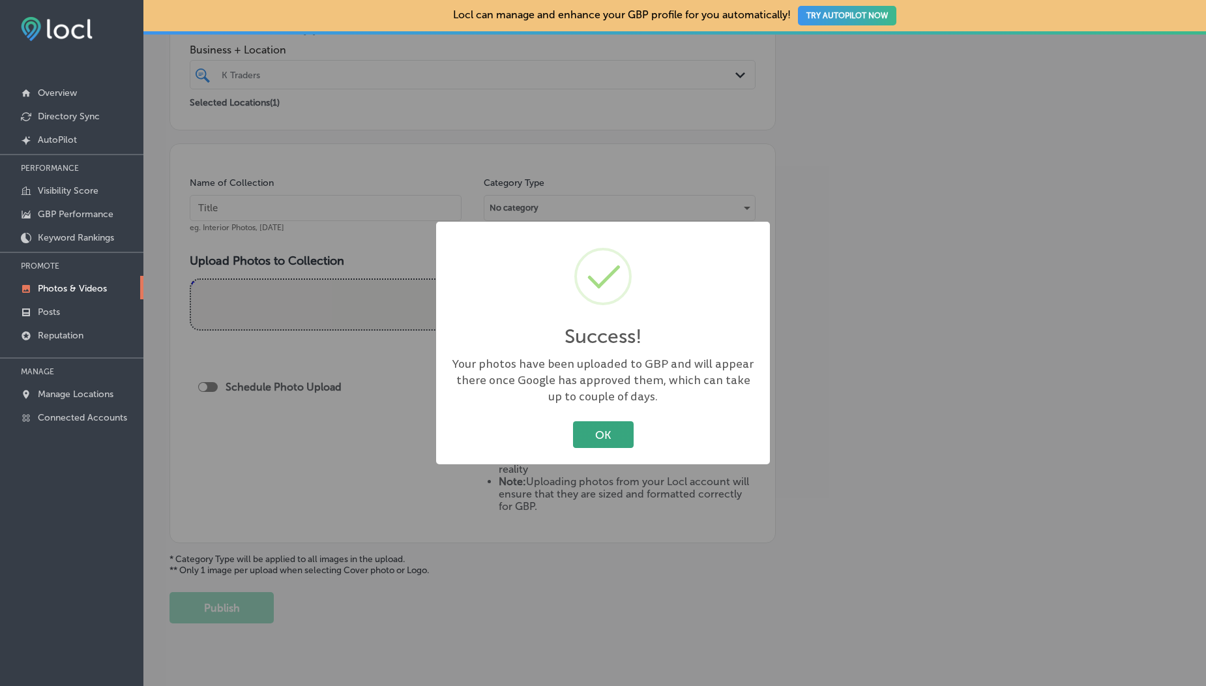
click at [607, 432] on button "OK" at bounding box center [603, 434] width 61 height 27
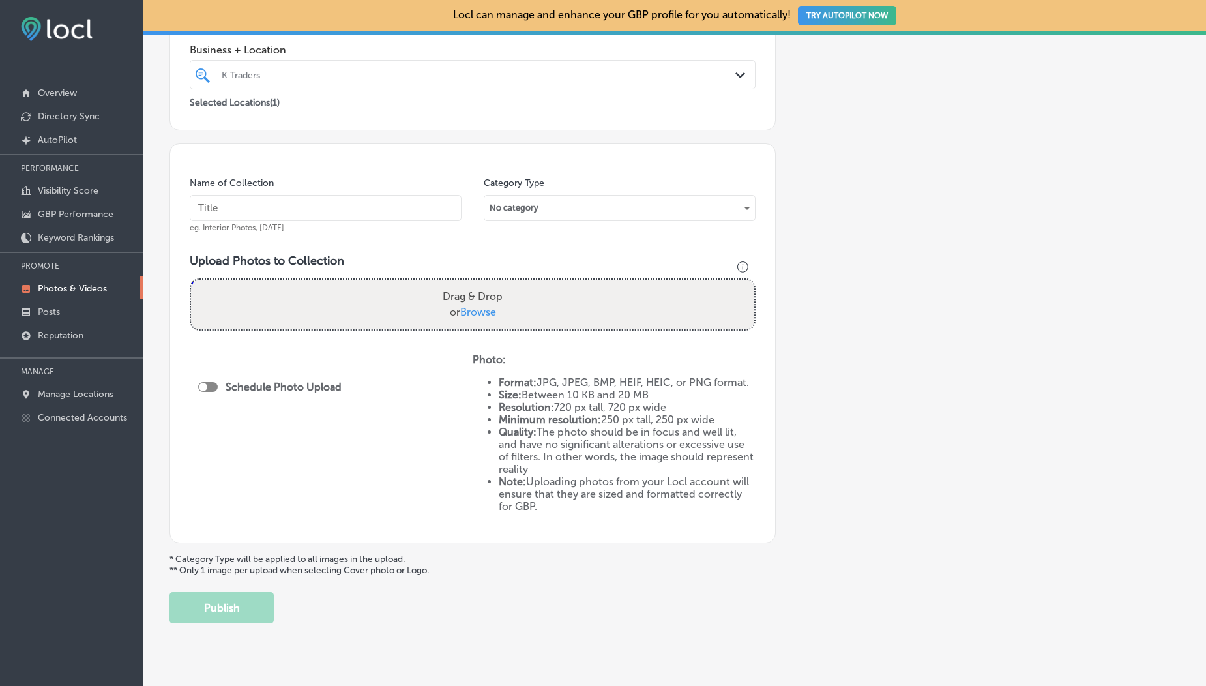
click at [93, 286] on p "Photos & Videos" at bounding box center [72, 288] width 69 height 11
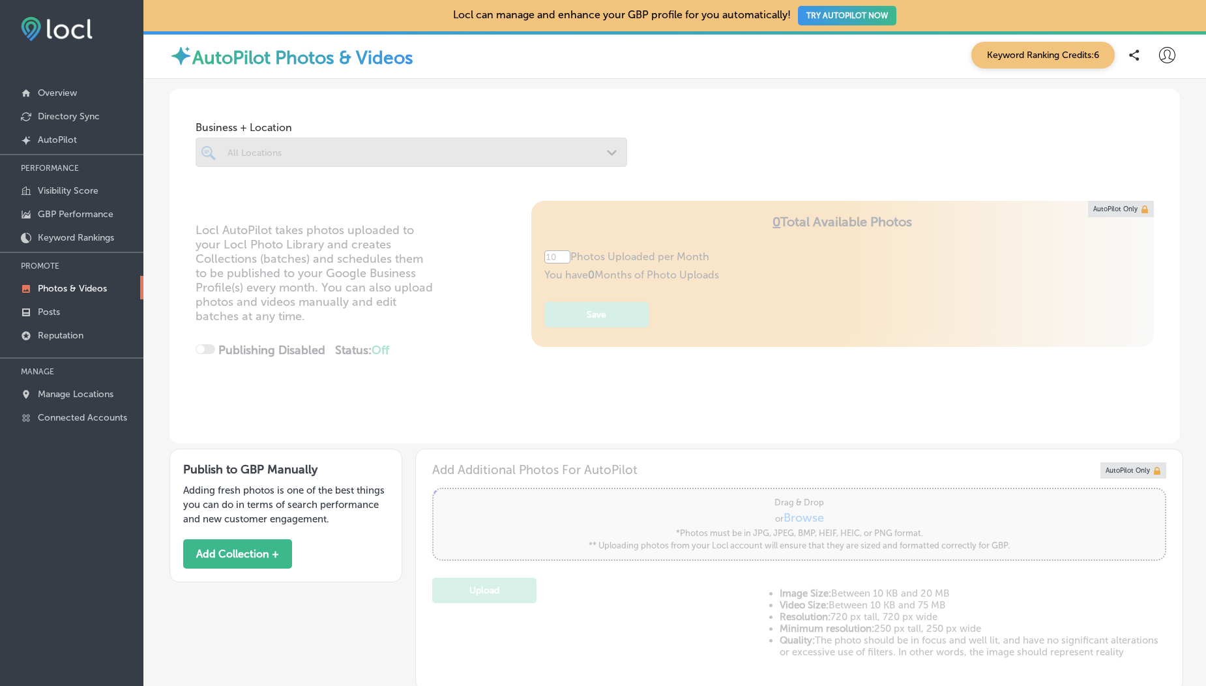
scroll to position [233, 0]
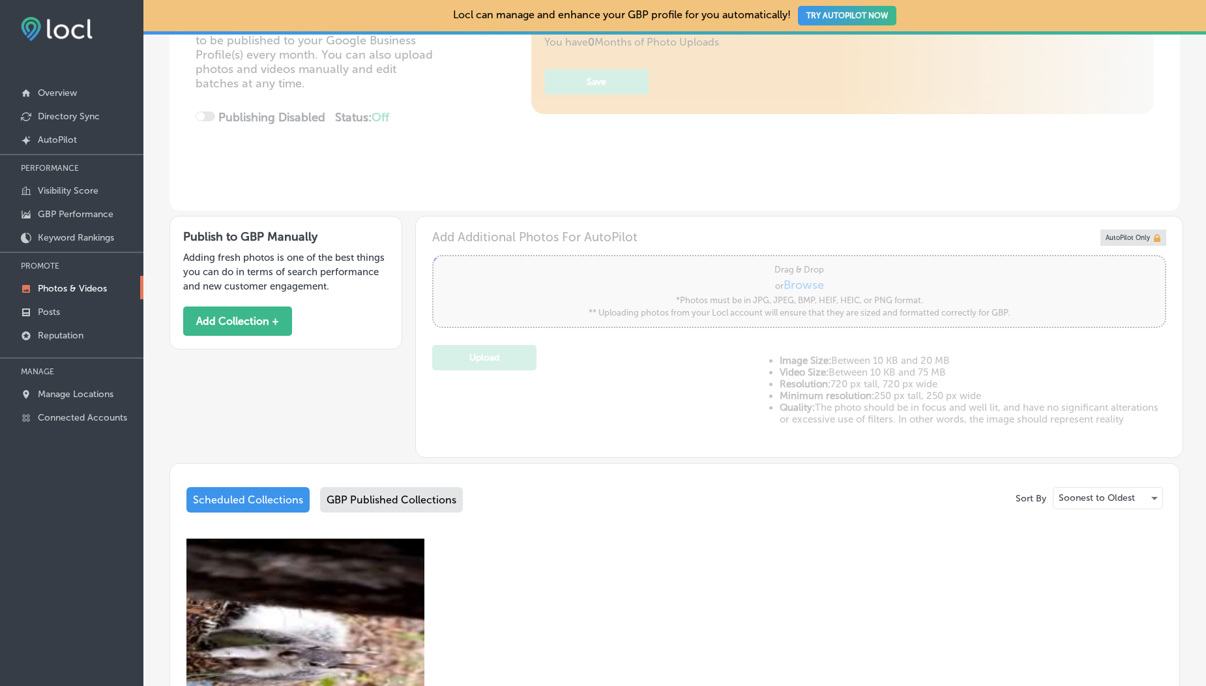
type input "5"
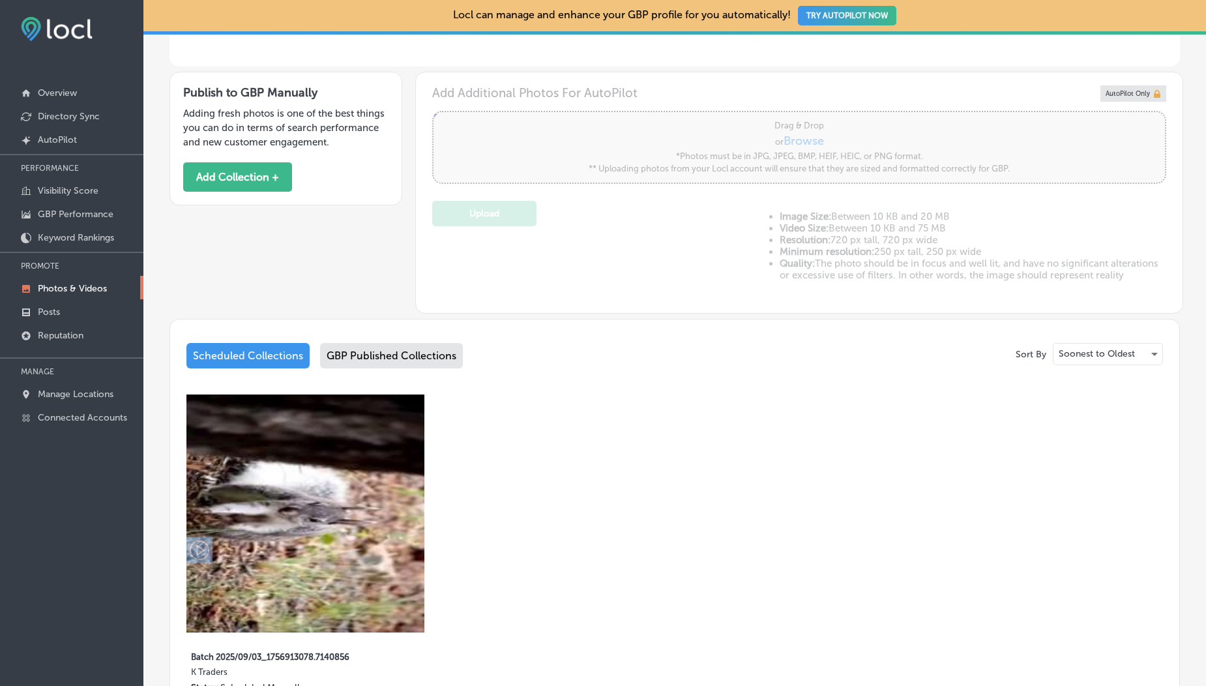
click at [355, 360] on div "GBP Published Collections" at bounding box center [391, 355] width 143 height 25
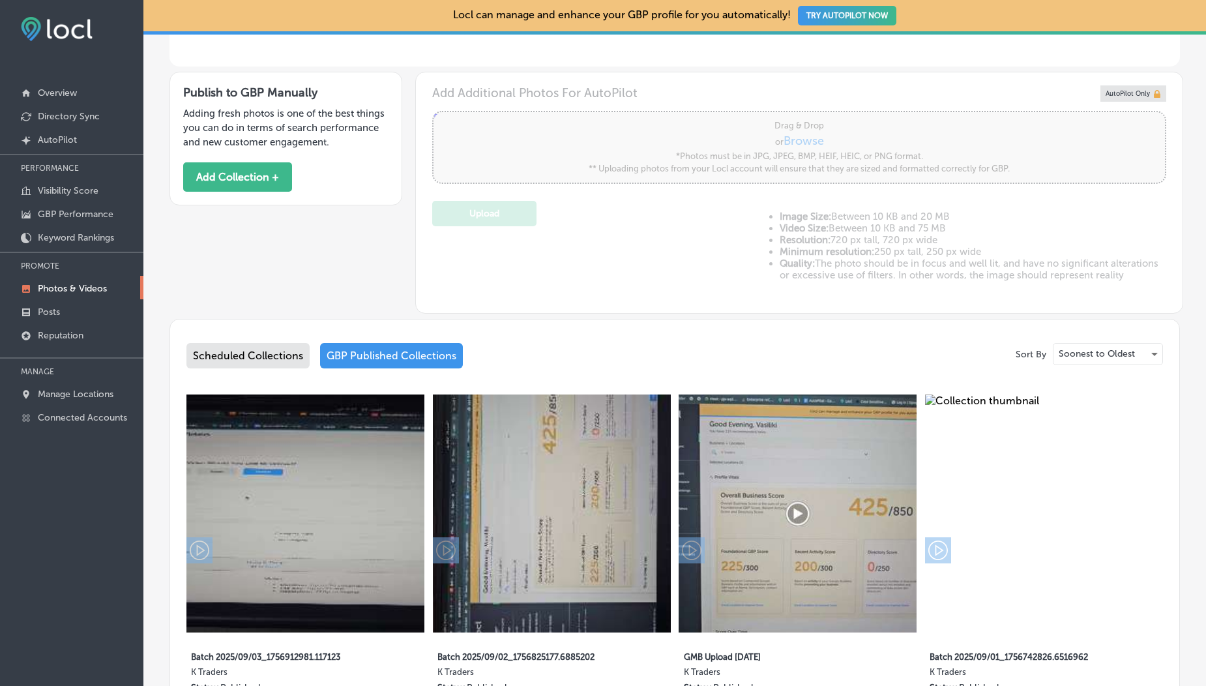
scroll to position [570, 0]
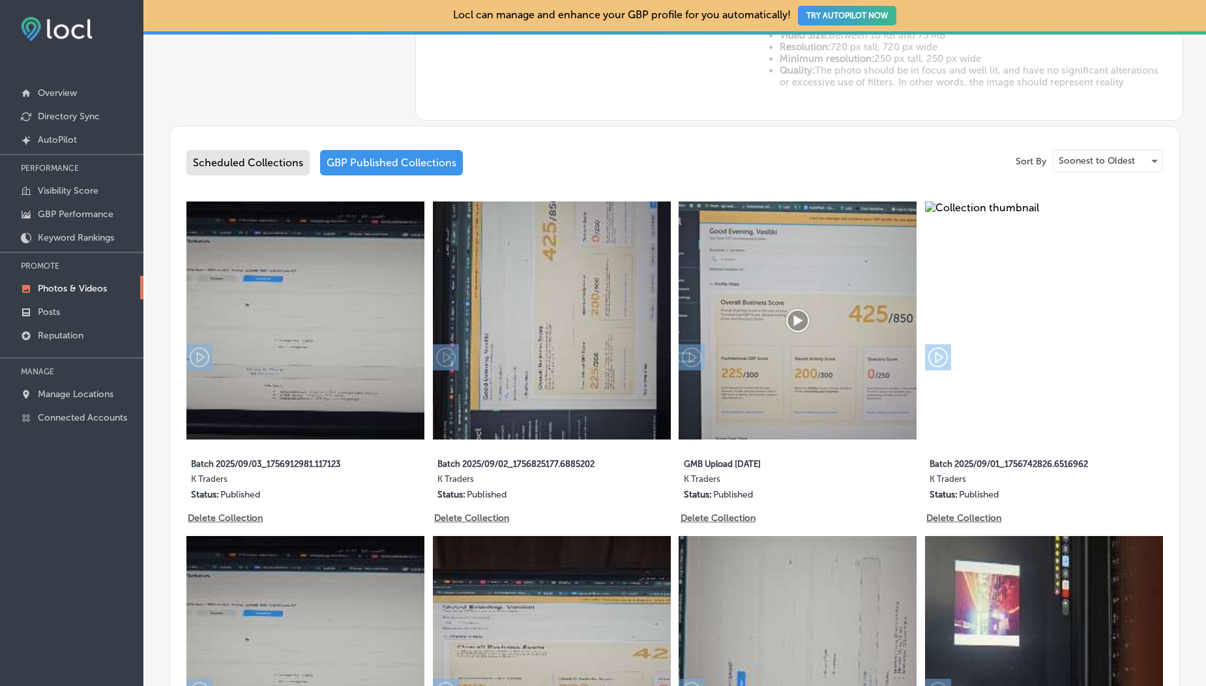
click at [252, 159] on div "Scheduled Collections" at bounding box center [247, 162] width 123 height 25
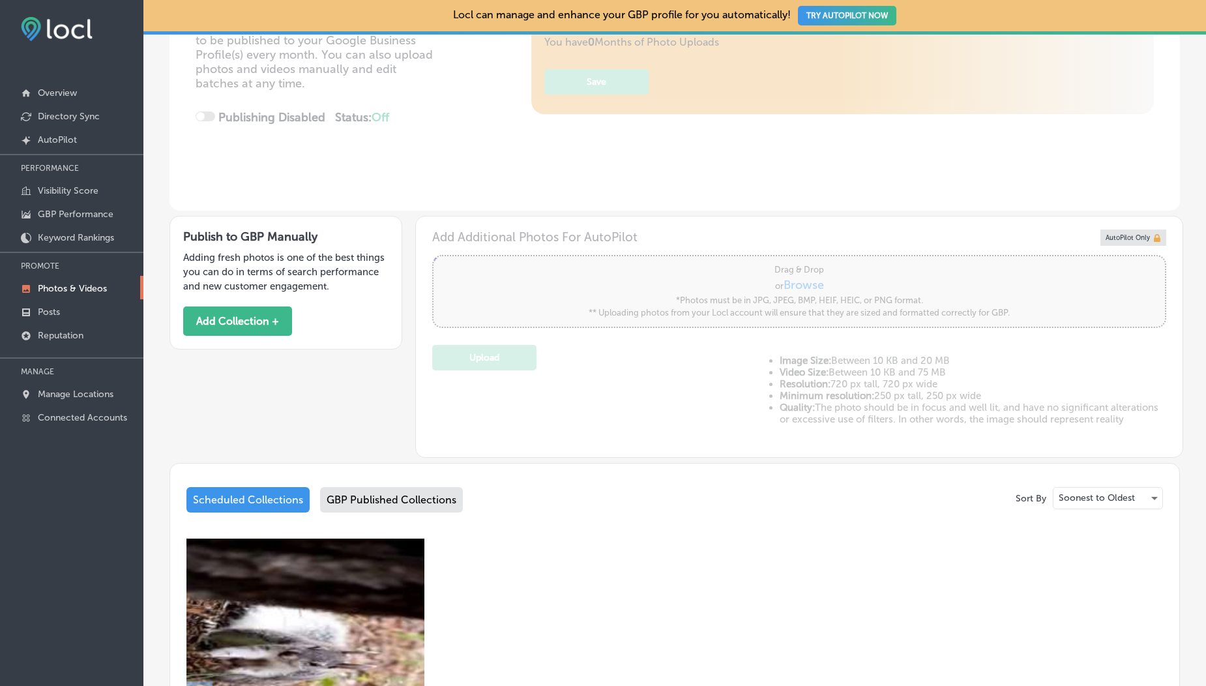
scroll to position [537, 0]
